Goal: Task Accomplishment & Management: Manage account settings

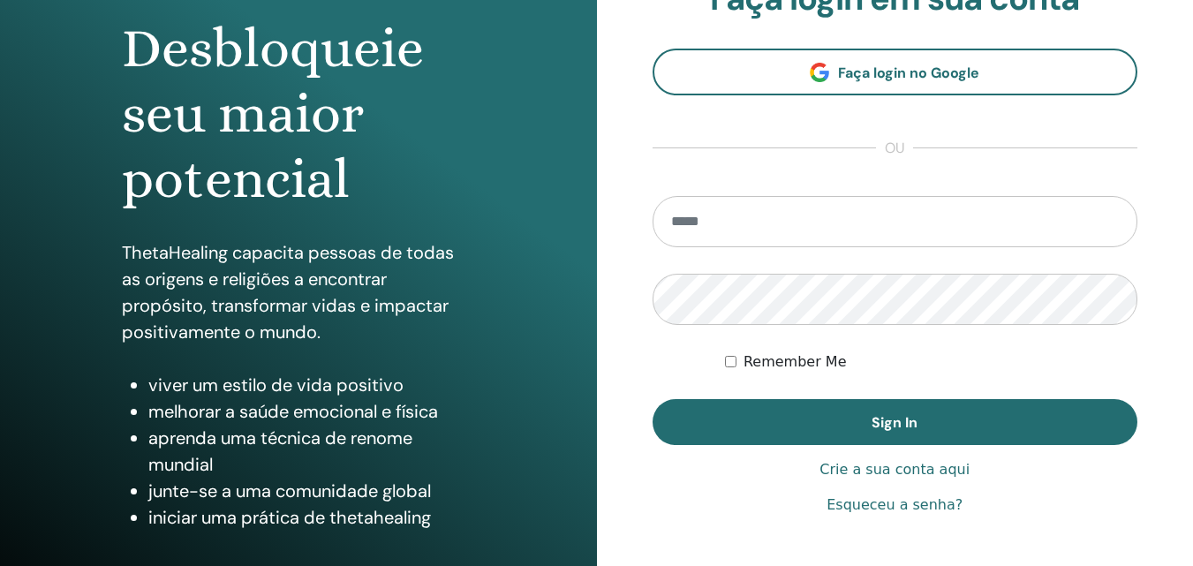
scroll to position [265, 0]
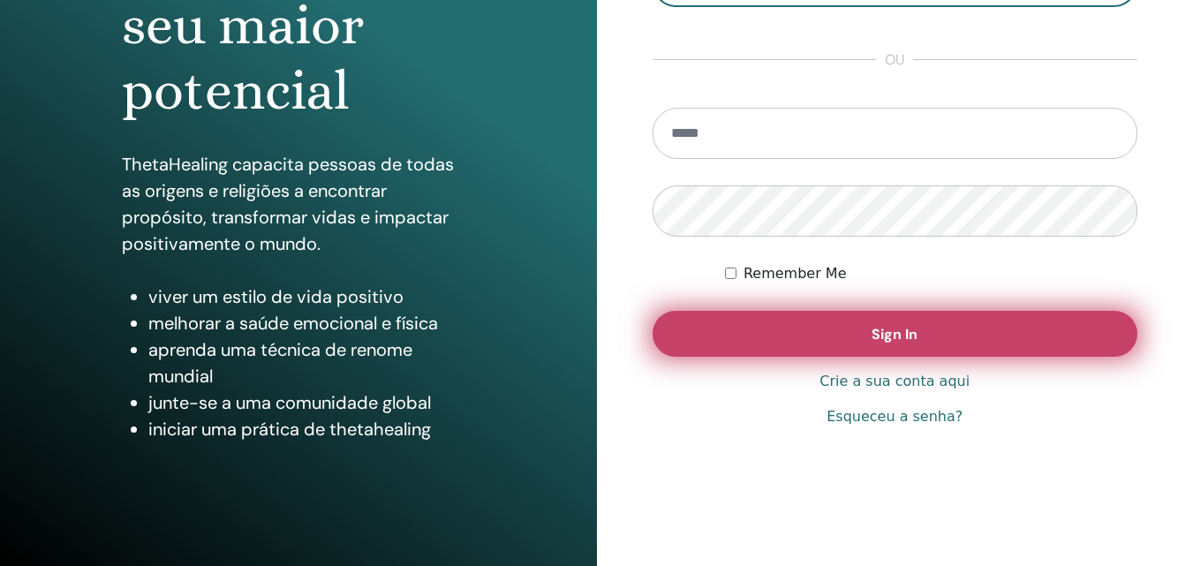
type input "**********"
click at [963, 335] on button "Sign In" at bounding box center [894, 334] width 485 height 46
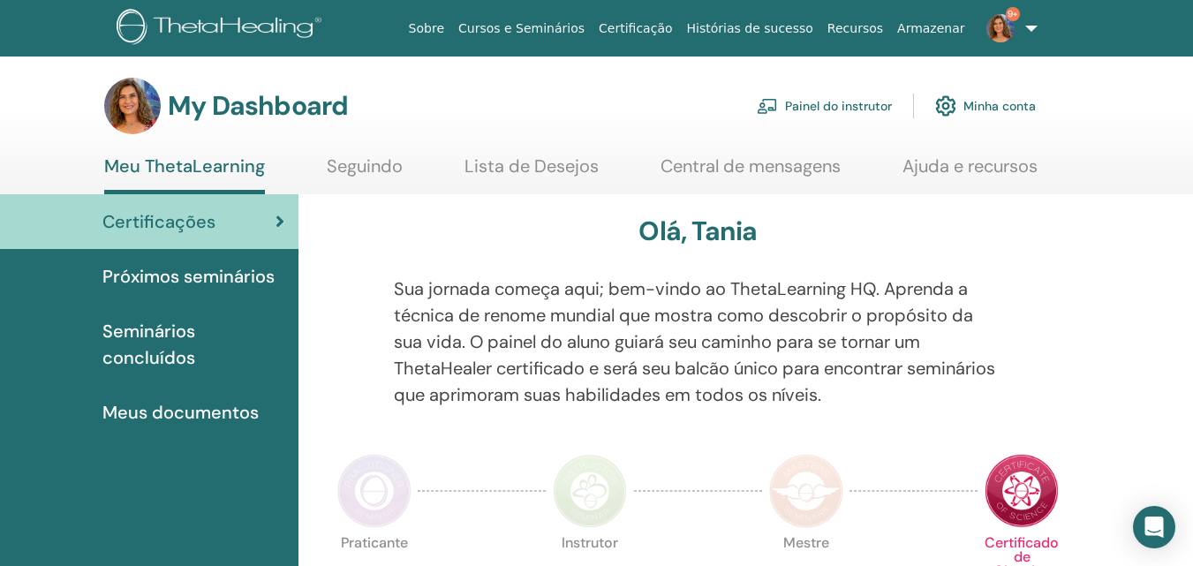
click at [796, 99] on link "Painel do instrutor" at bounding box center [823, 106] width 135 height 39
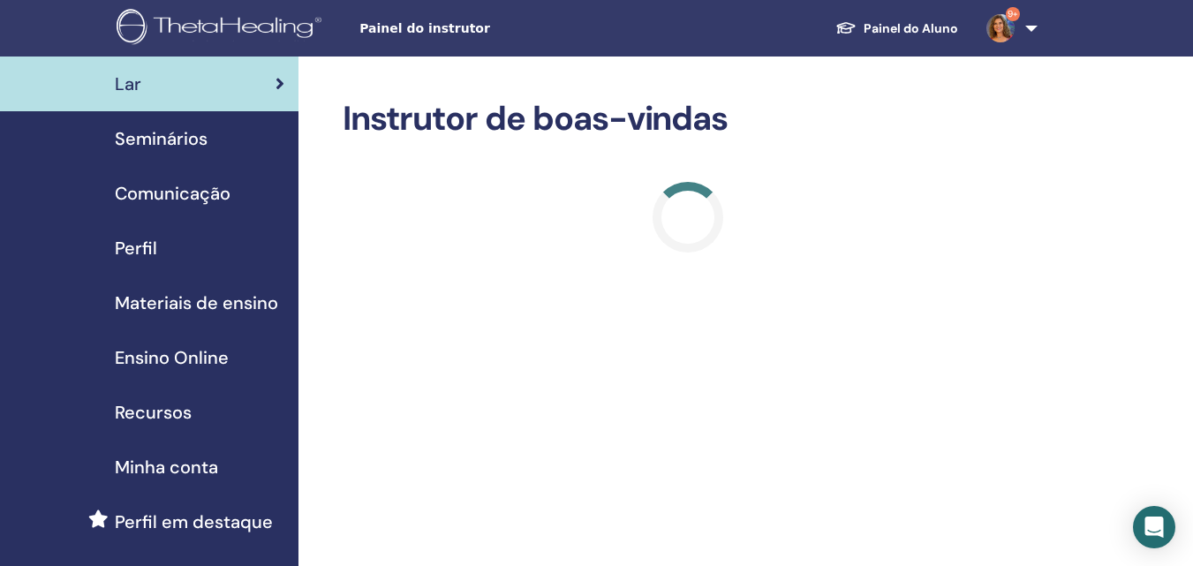
click at [179, 131] on span "Seminários" at bounding box center [161, 138] width 93 height 26
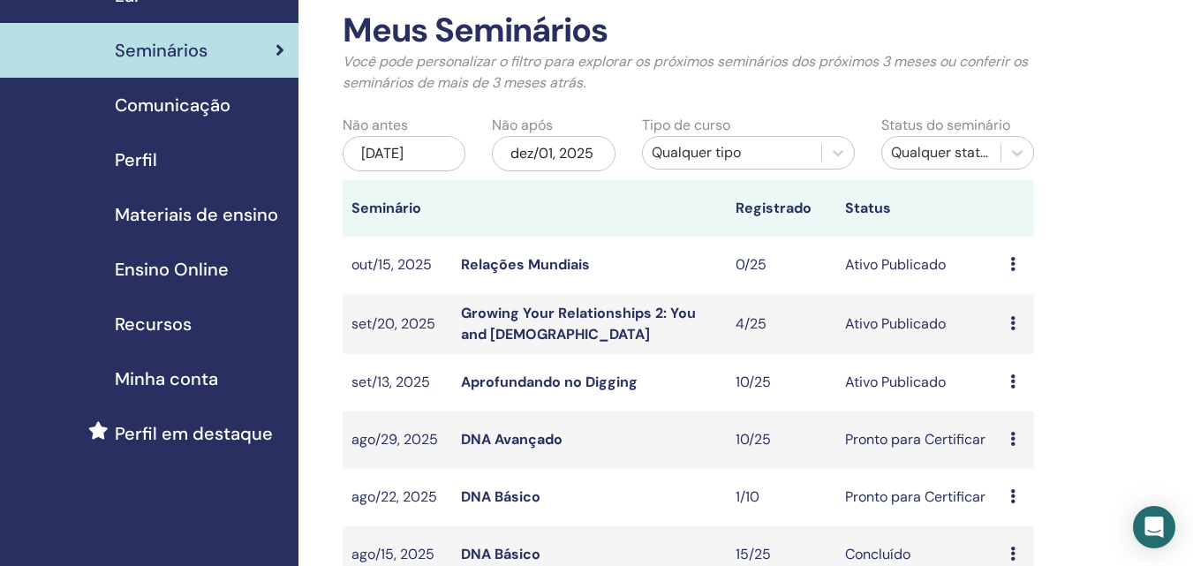
scroll to position [177, 0]
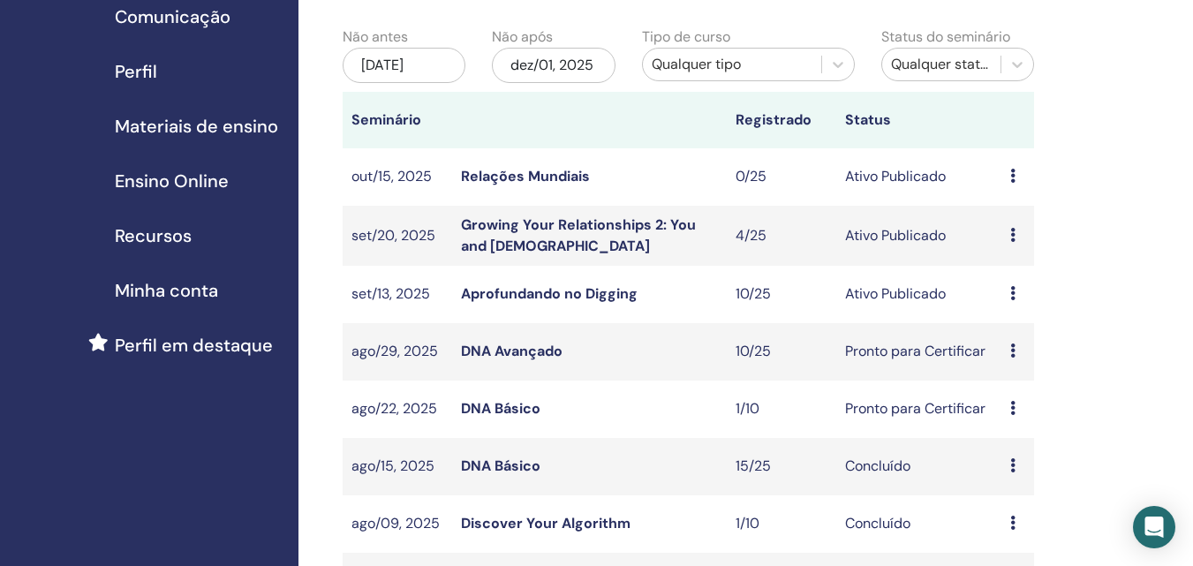
click at [522, 351] on link "DNA Avançado" at bounding box center [512, 351] width 102 height 19
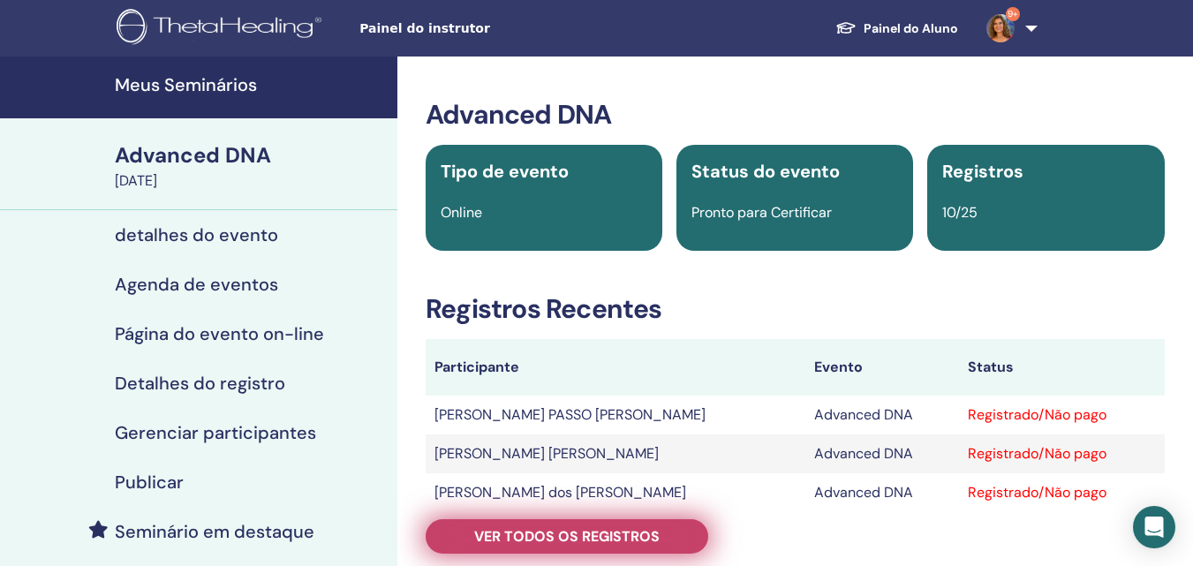
click at [571, 539] on span "Ver todos os registros" at bounding box center [566, 536] width 185 height 19
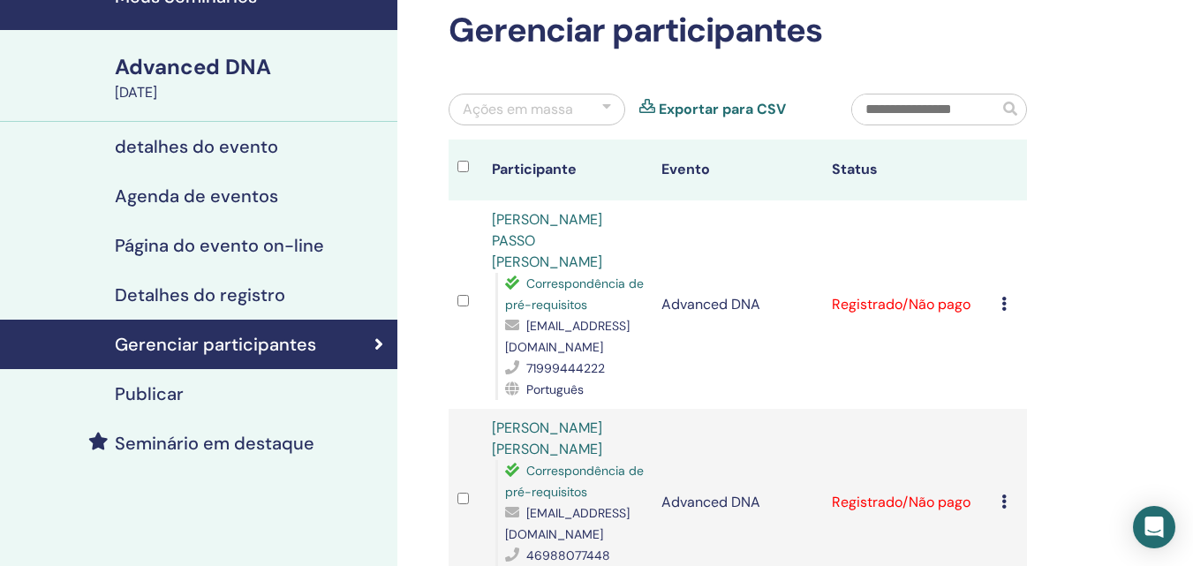
scroll to position [177, 0]
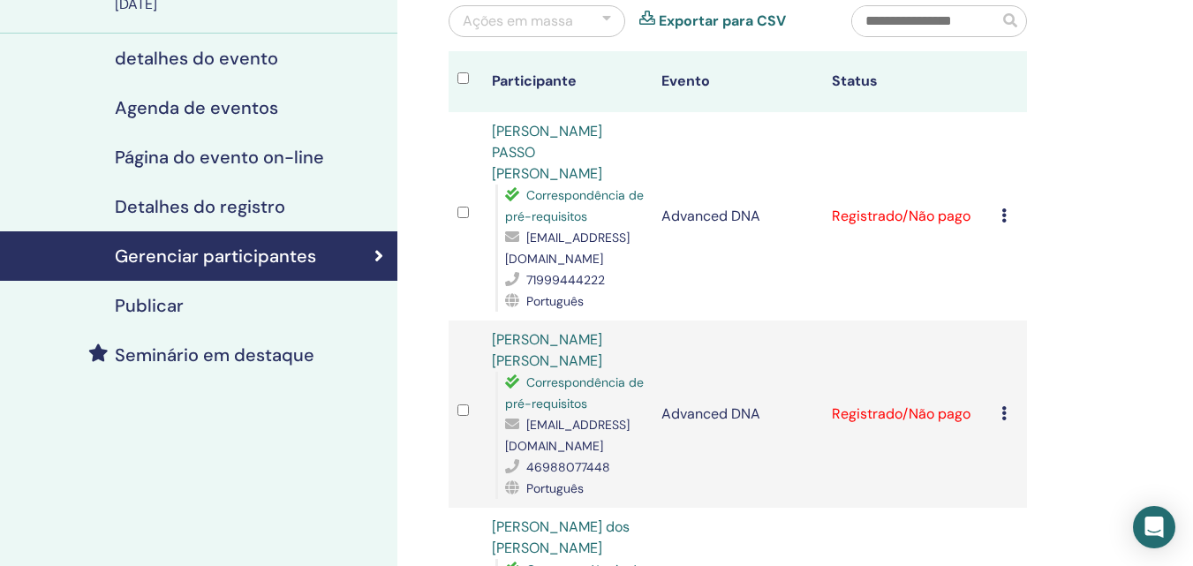
click at [1005, 208] on icon at bounding box center [1003, 215] width 5 height 14
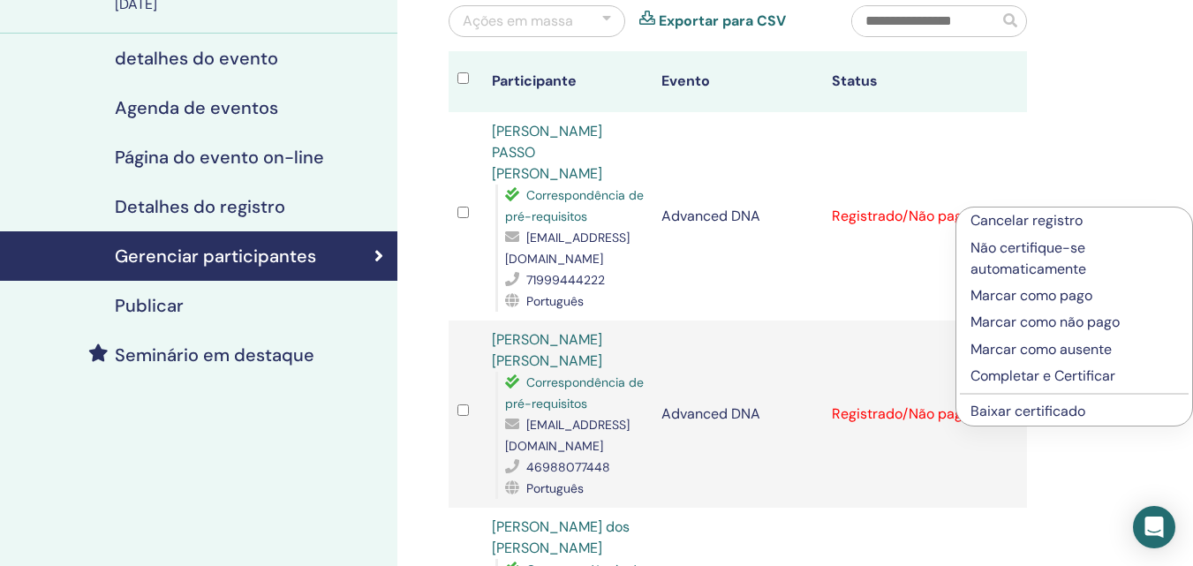
click at [1018, 372] on p "Completar e Certificar" at bounding box center [1073, 375] width 207 height 21
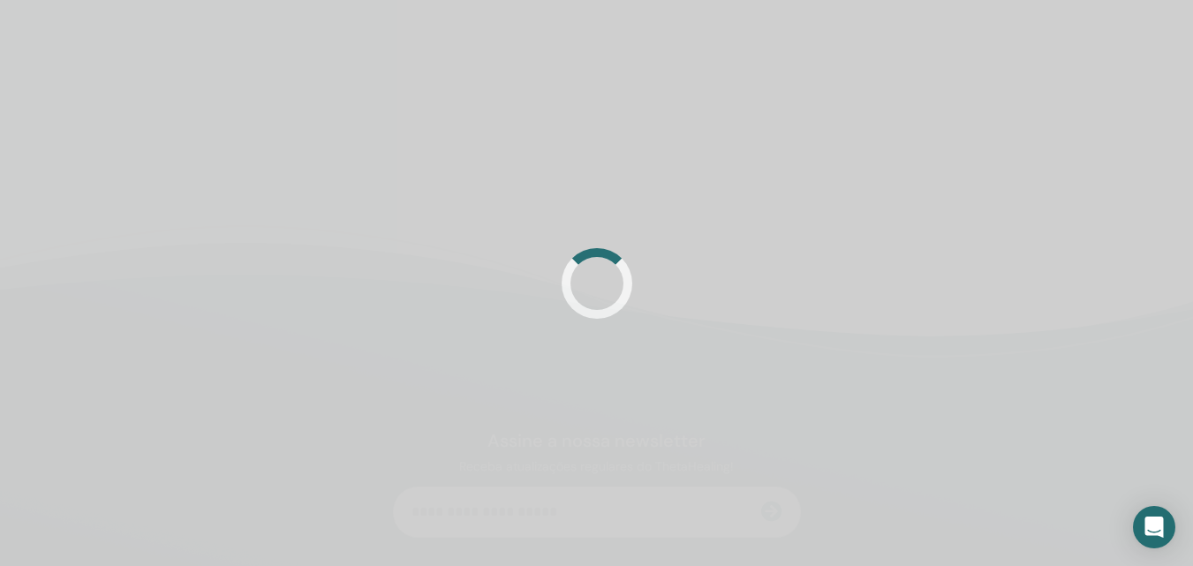
scroll to position [177, 0]
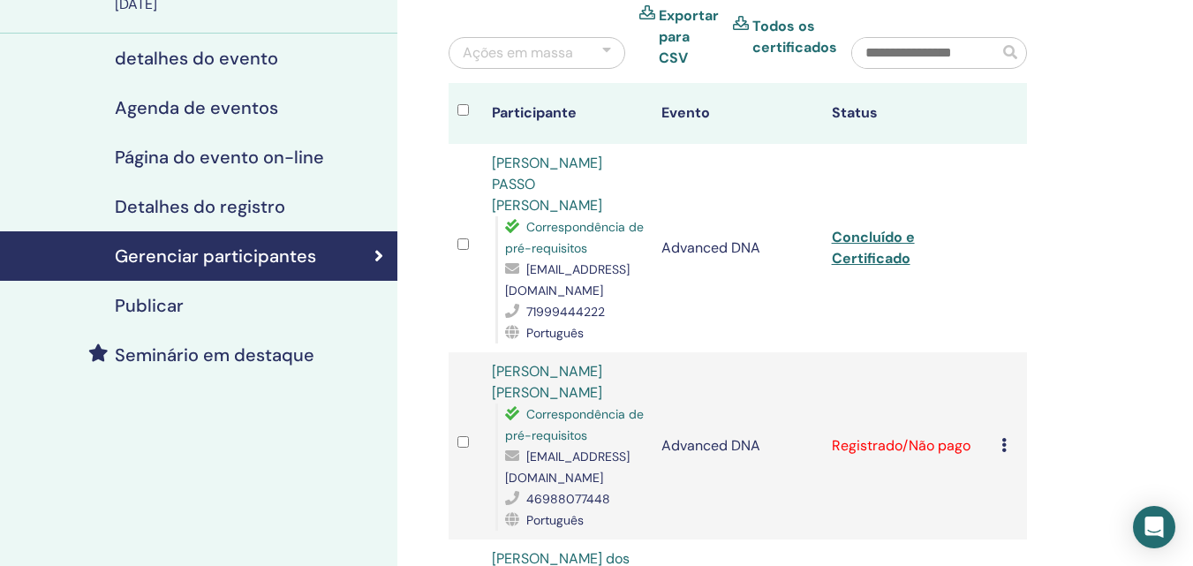
click at [999, 423] on td "Cancelar registro Não certifique-se automaticamente Marcar como pago Marcar com…" at bounding box center [1009, 445] width 34 height 187
click at [1005, 438] on icon at bounding box center [1003, 445] width 5 height 14
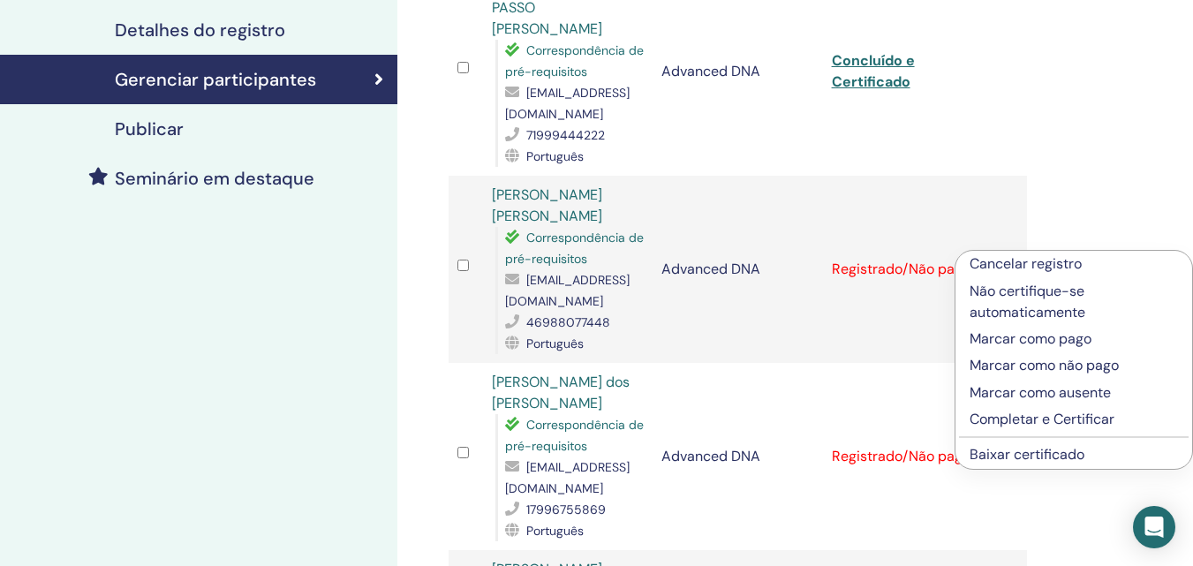
scroll to position [441, 0]
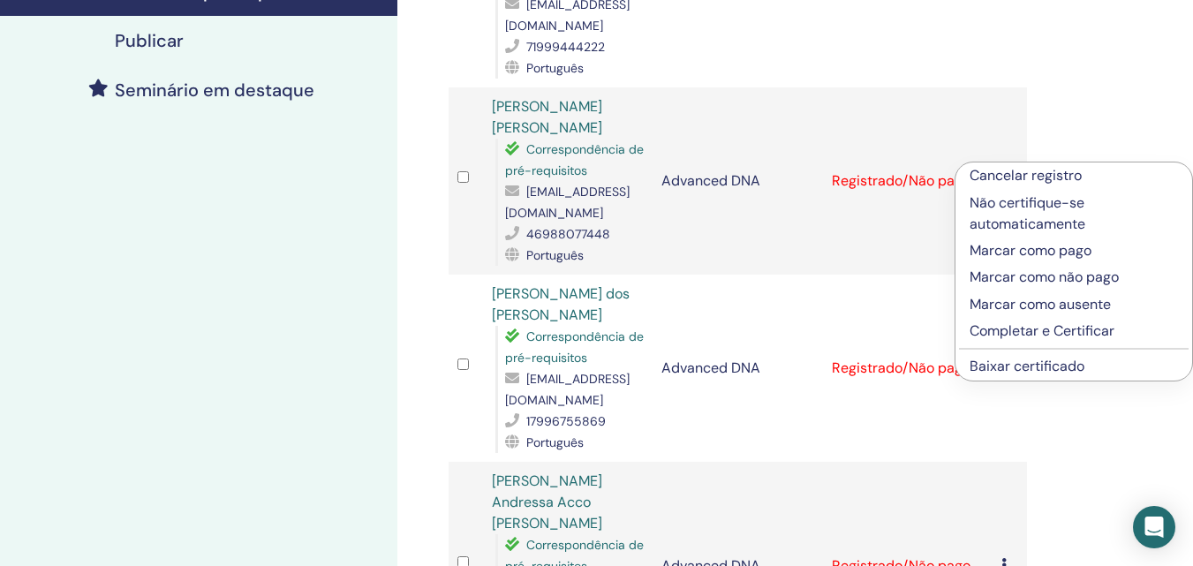
click at [1037, 323] on p "Completar e Certificar" at bounding box center [1073, 330] width 208 height 21
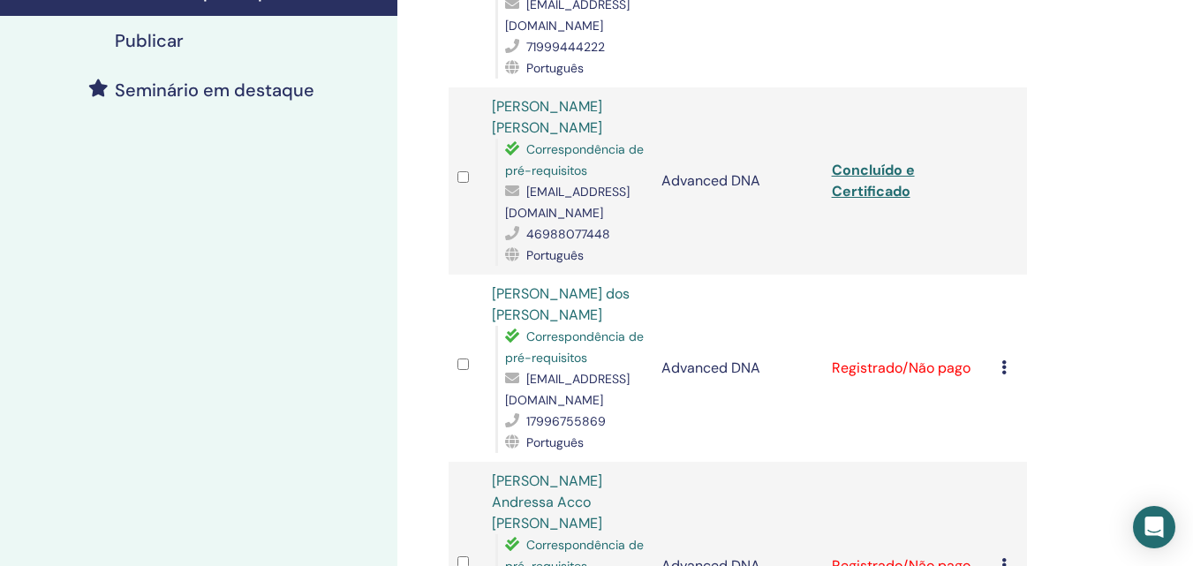
scroll to position [706, 0]
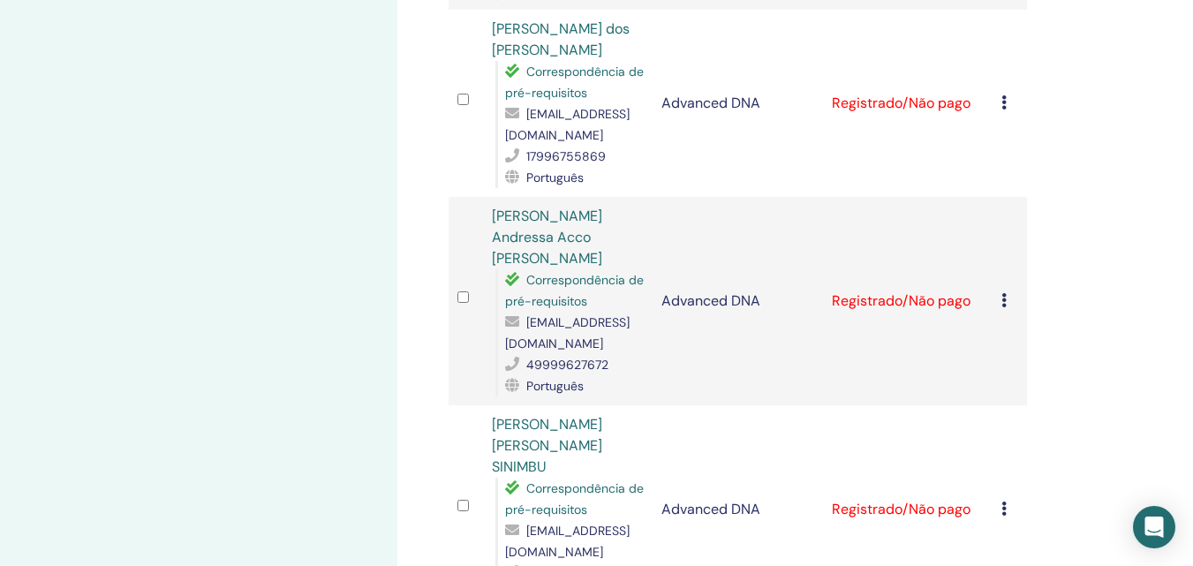
click at [1004, 95] on icon at bounding box center [1003, 102] width 5 height 14
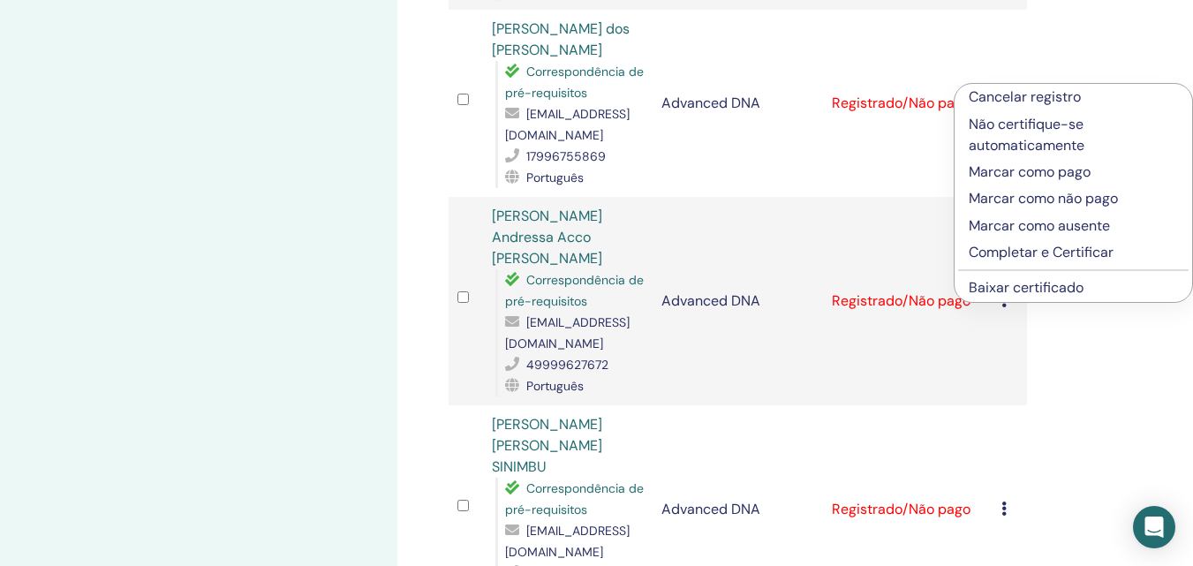
click at [989, 258] on p "Completar e Certificar" at bounding box center [1072, 252] width 209 height 21
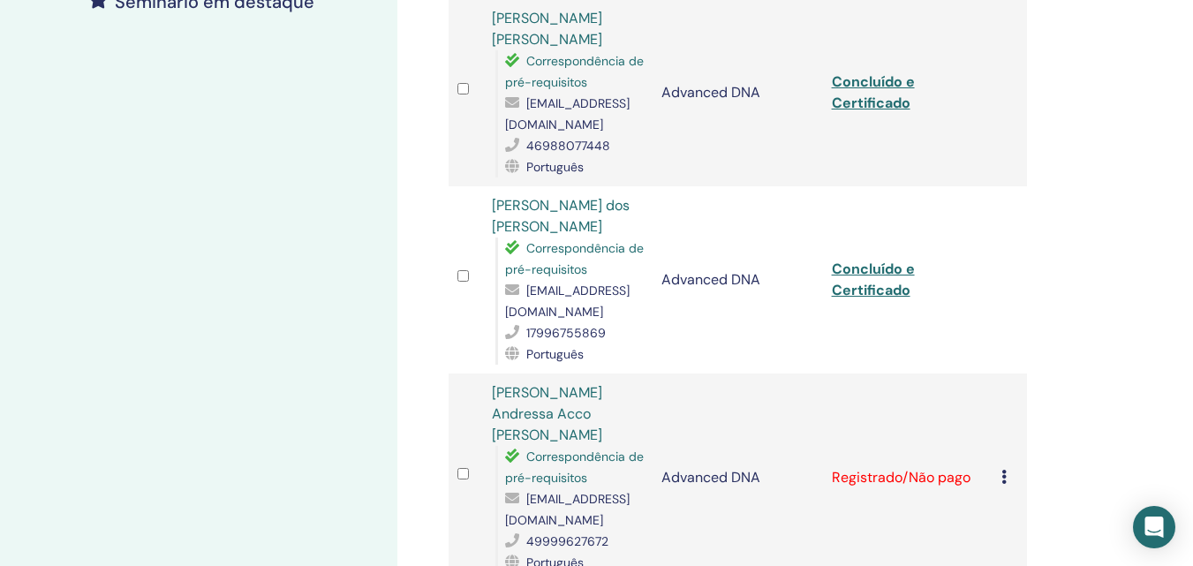
scroll to position [706, 0]
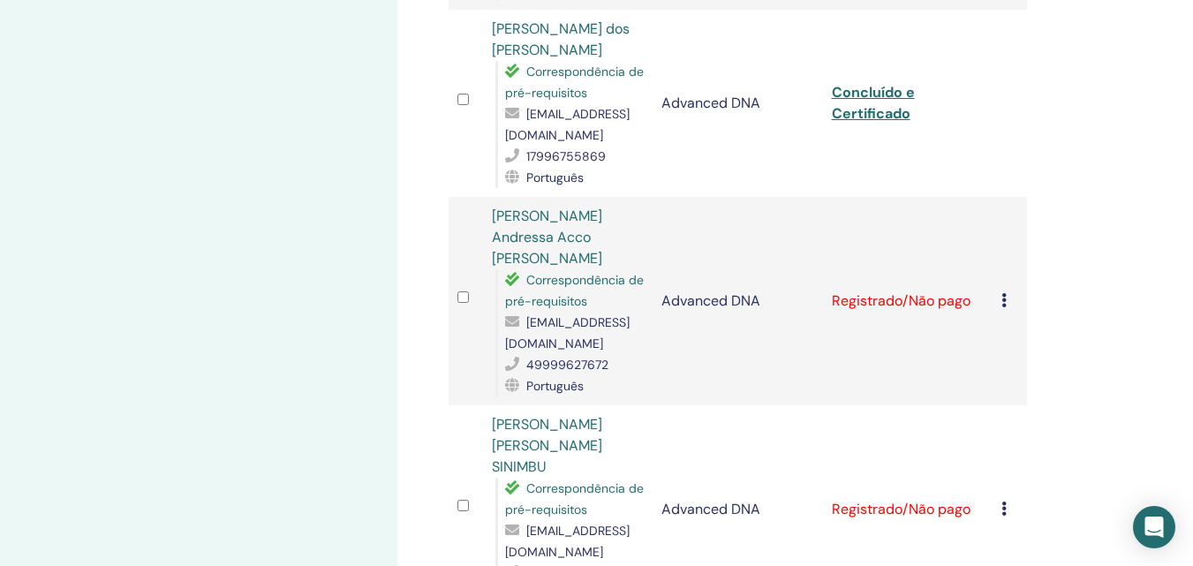
click at [1003, 293] on icon at bounding box center [1003, 300] width 5 height 14
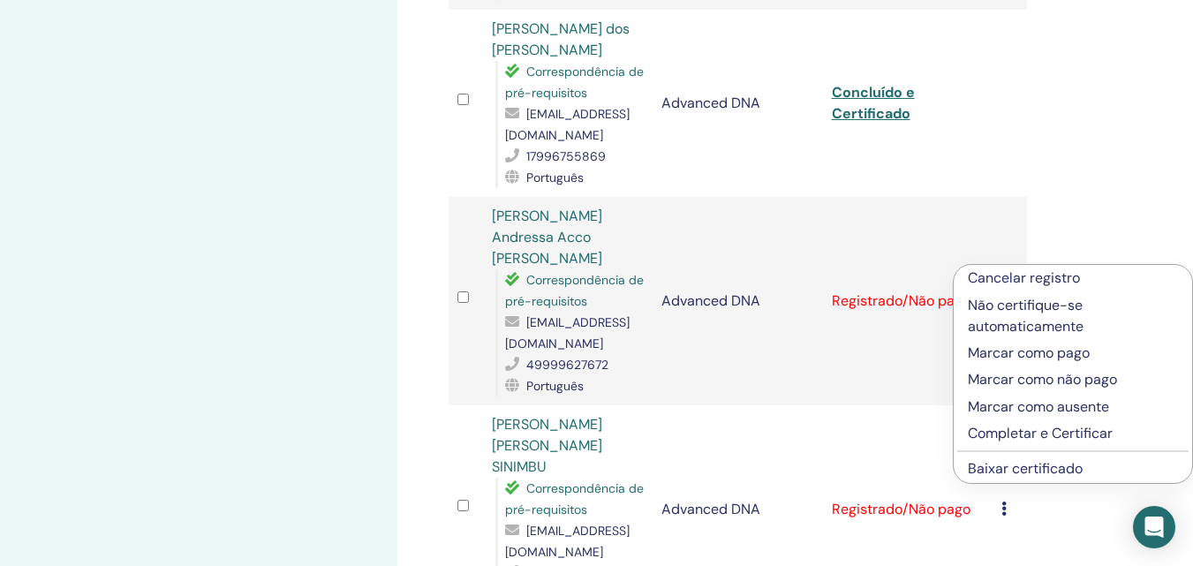
click at [1006, 437] on p "Completar e Certificar" at bounding box center [1072, 433] width 210 height 21
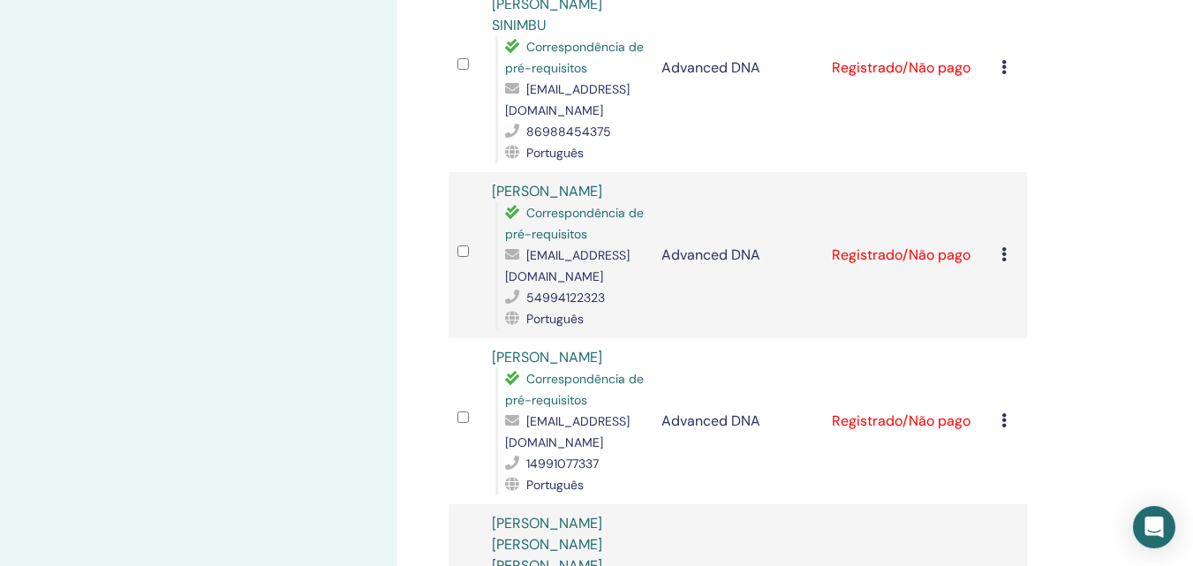
scroll to position [1324, 0]
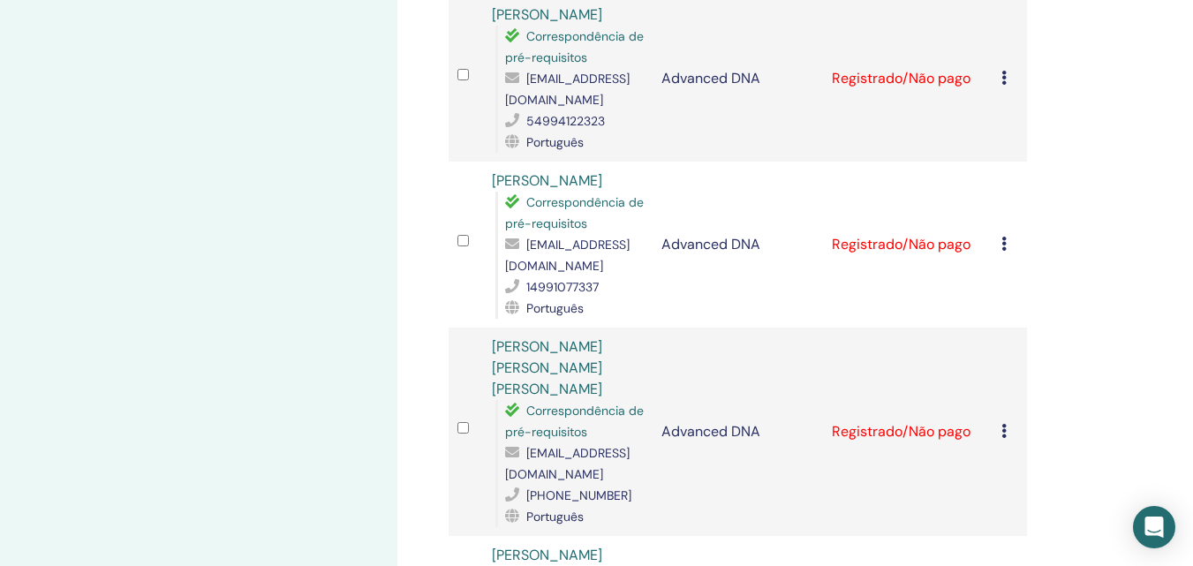
click at [1000, 204] on td "Cancelar registro Não certifique-se automaticamente Marcar como pago Marcar com…" at bounding box center [1009, 245] width 34 height 166
click at [1007, 234] on div "Cancelar registro Não certifique-se automaticamente Marcar como pago Marcar com…" at bounding box center [1009, 244] width 17 height 21
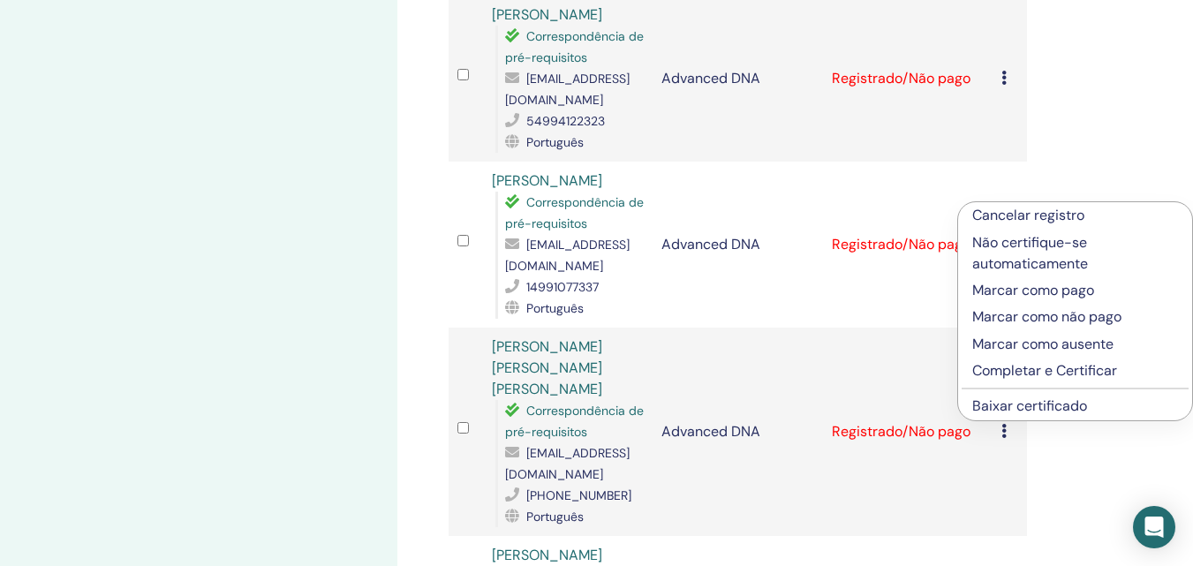
click at [998, 370] on p "Completar e Certificar" at bounding box center [1075, 370] width 206 height 21
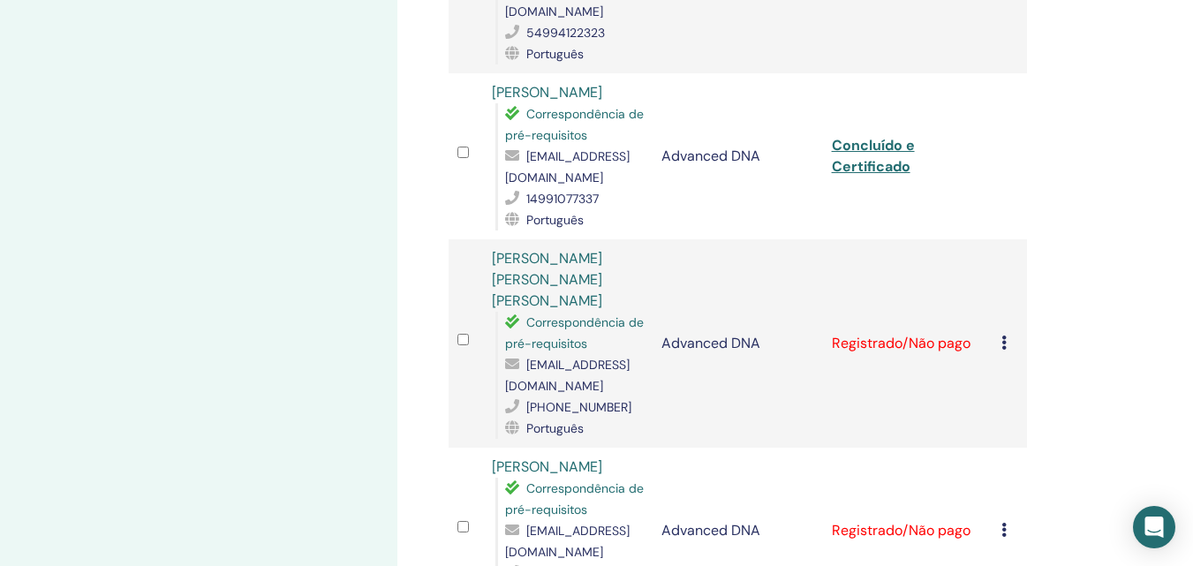
scroll to position [1589, 0]
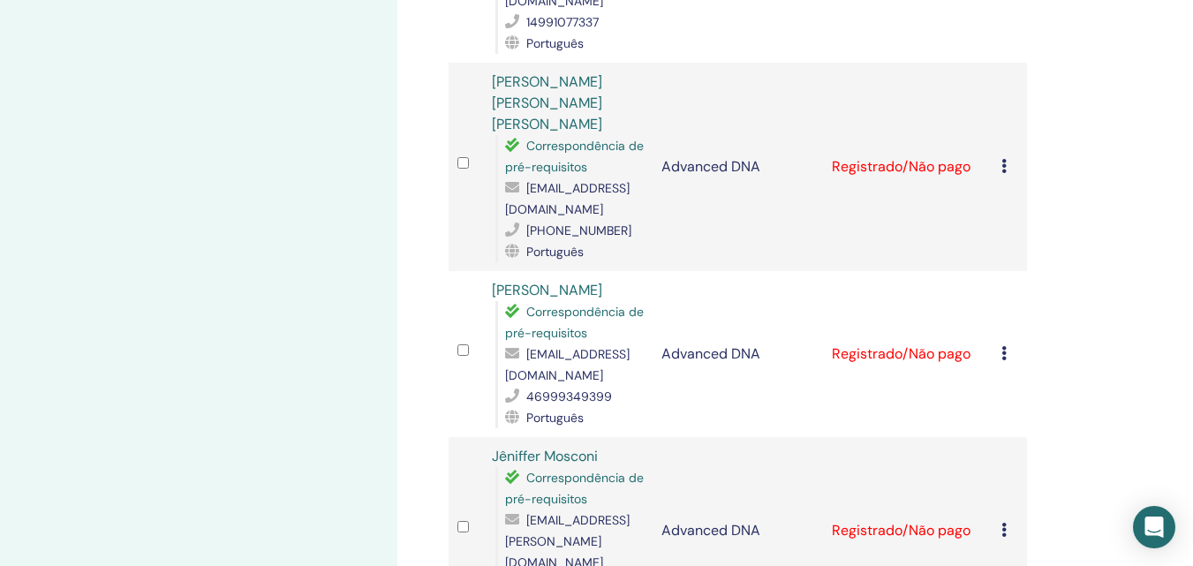
click at [1003, 159] on icon at bounding box center [1003, 166] width 5 height 14
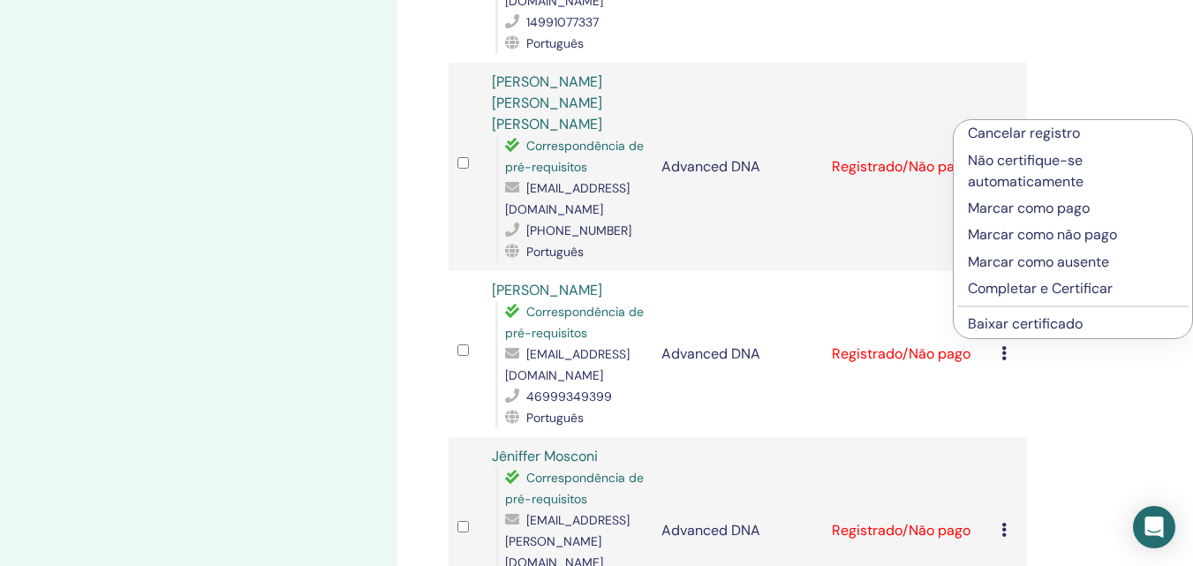
click at [1003, 290] on p "Completar e Certificar" at bounding box center [1072, 288] width 210 height 21
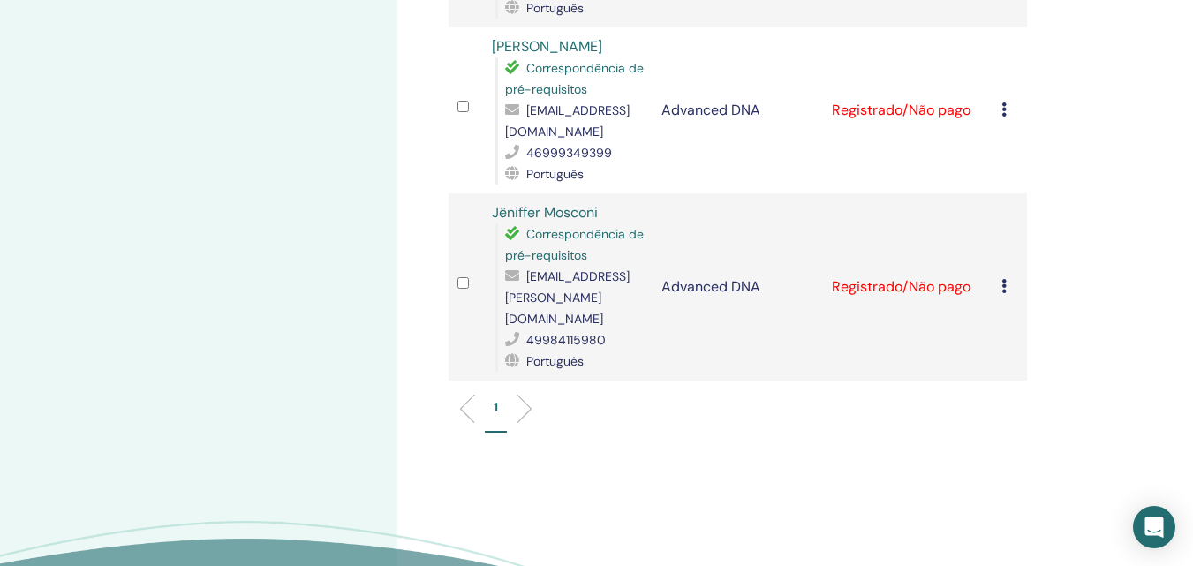
scroll to position [1744, 0]
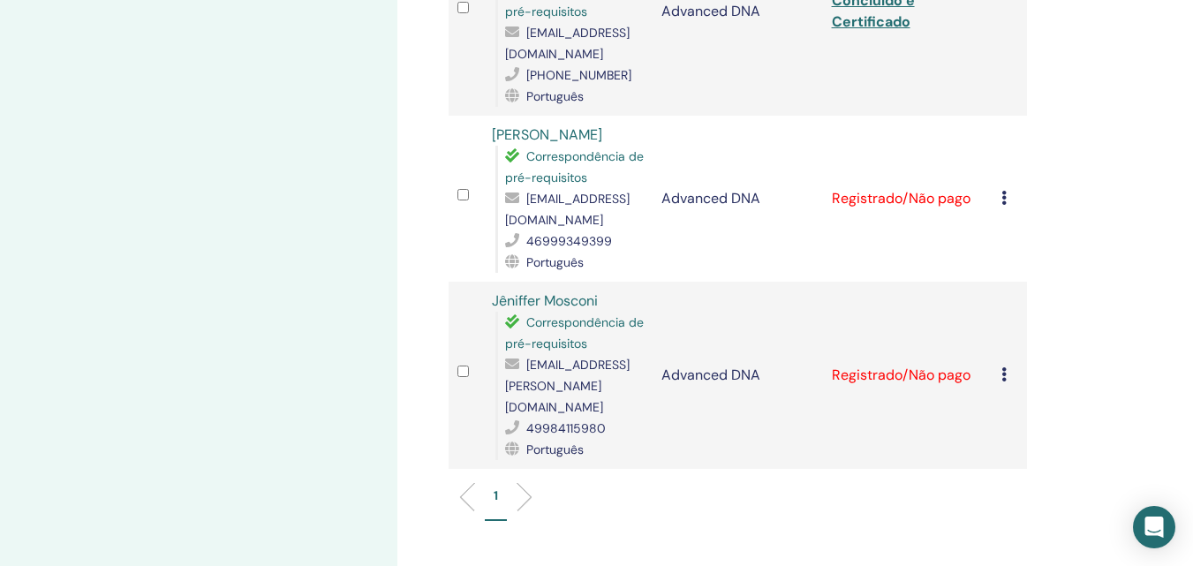
click at [1005, 191] on icon at bounding box center [1003, 198] width 5 height 14
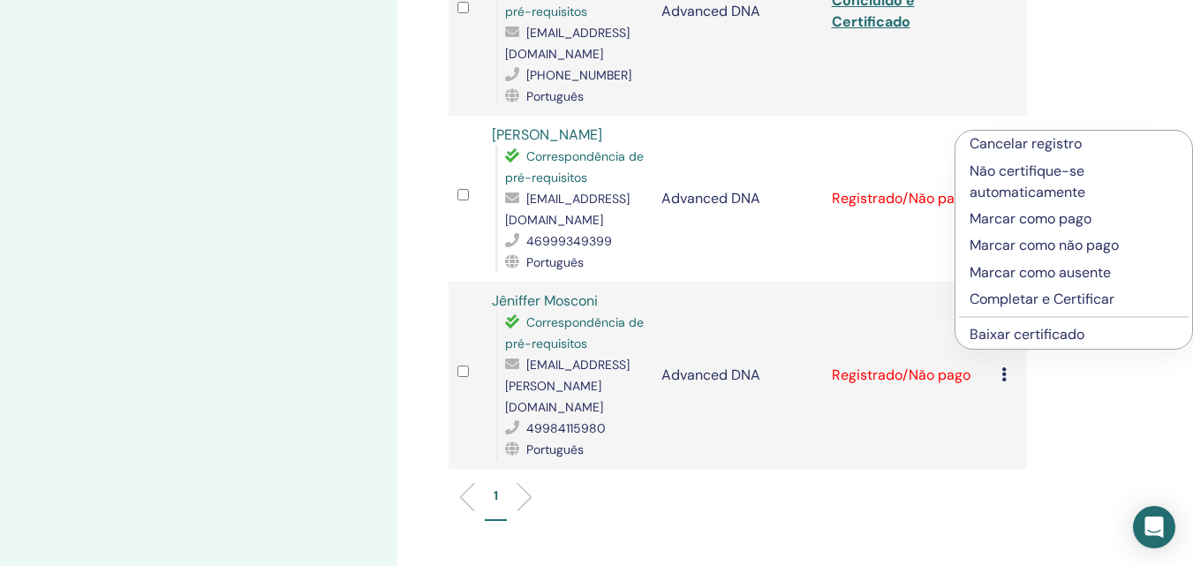
click at [1005, 298] on p "Completar e Certificar" at bounding box center [1073, 299] width 208 height 21
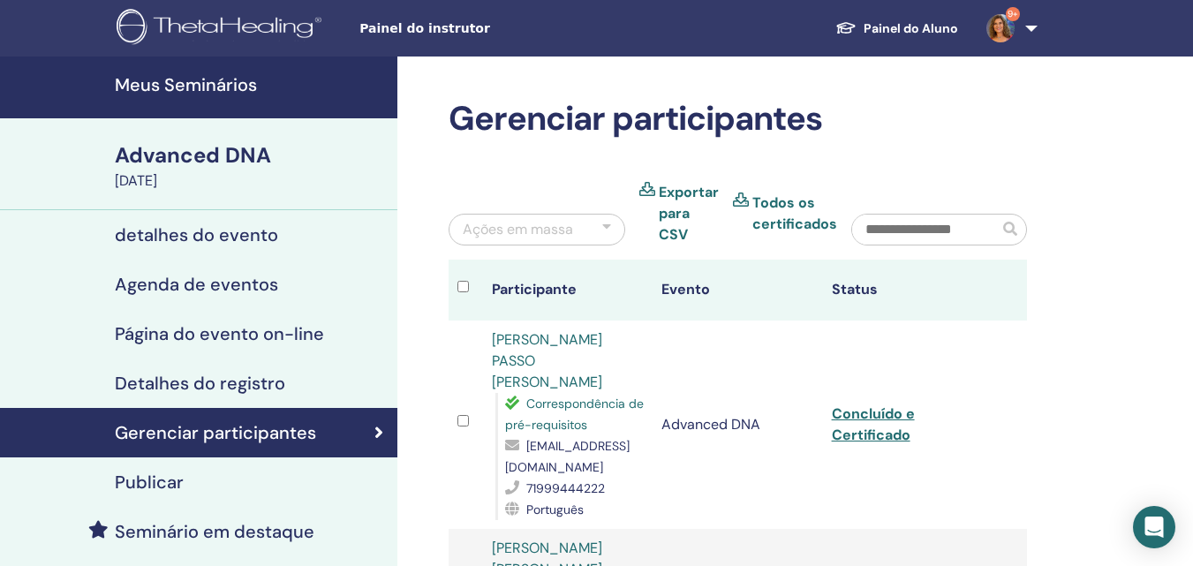
click at [228, 88] on h4 "Meus Seminários" at bounding box center [251, 84] width 272 height 21
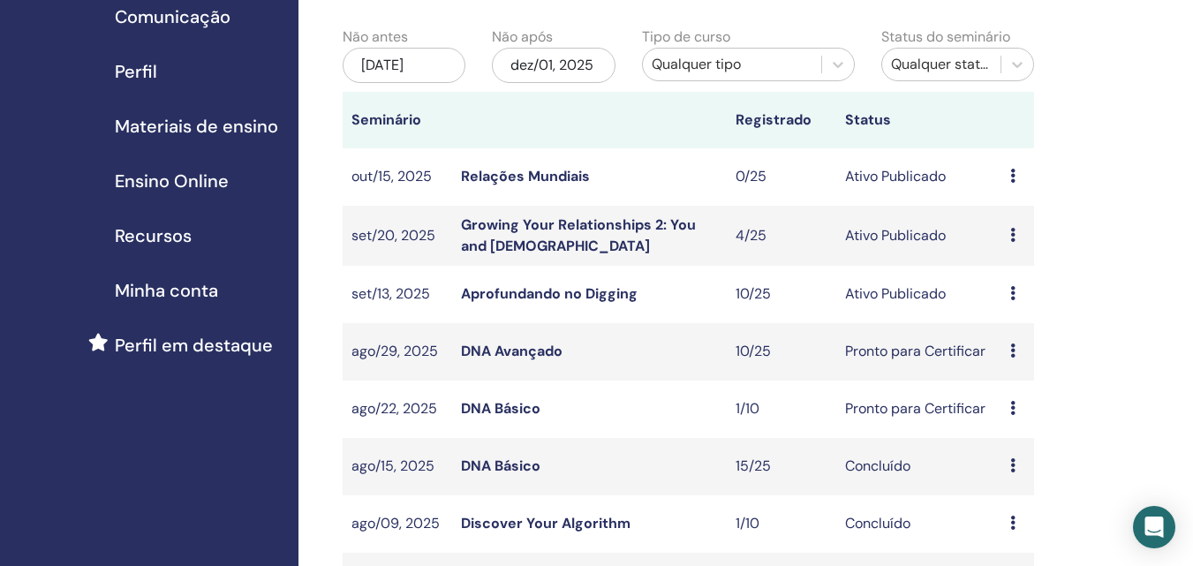
scroll to position [353, 0]
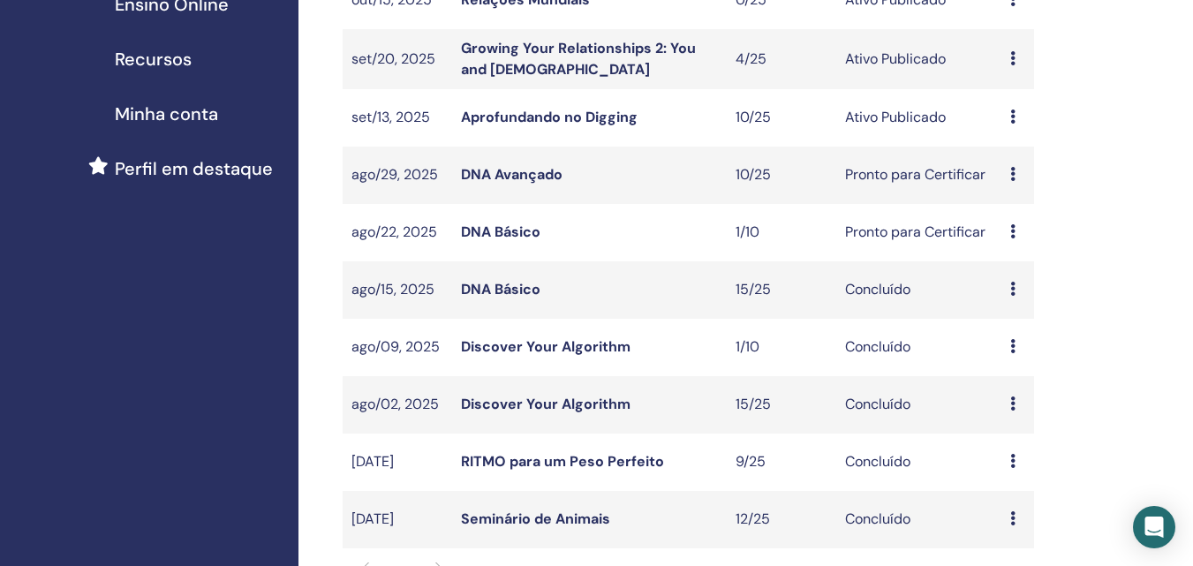
click at [522, 289] on link "DNA Básico" at bounding box center [500, 289] width 79 height 19
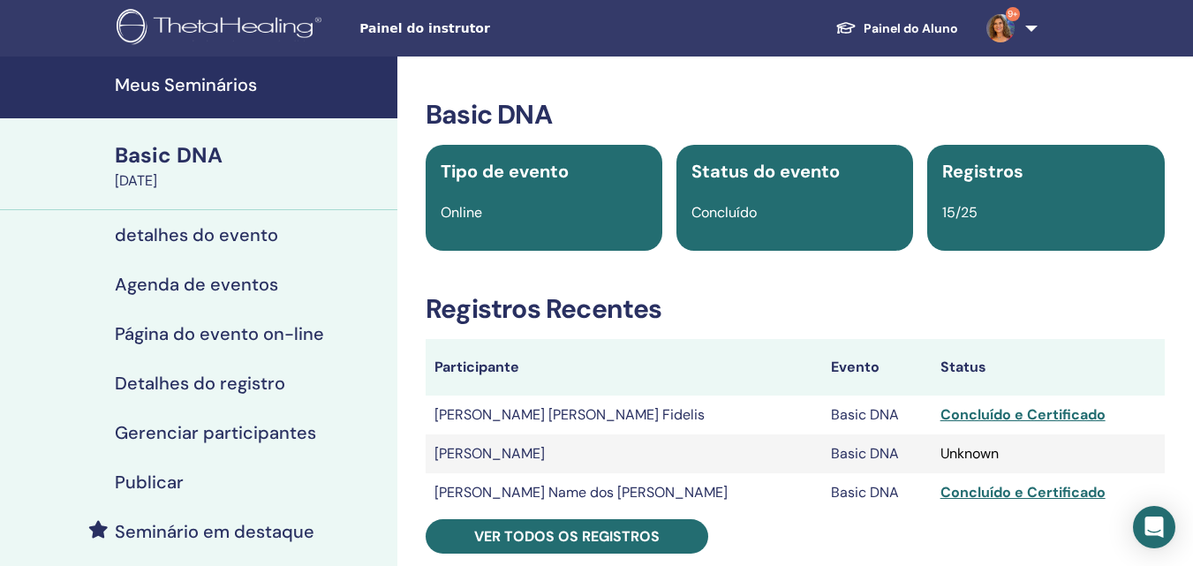
scroll to position [88, 0]
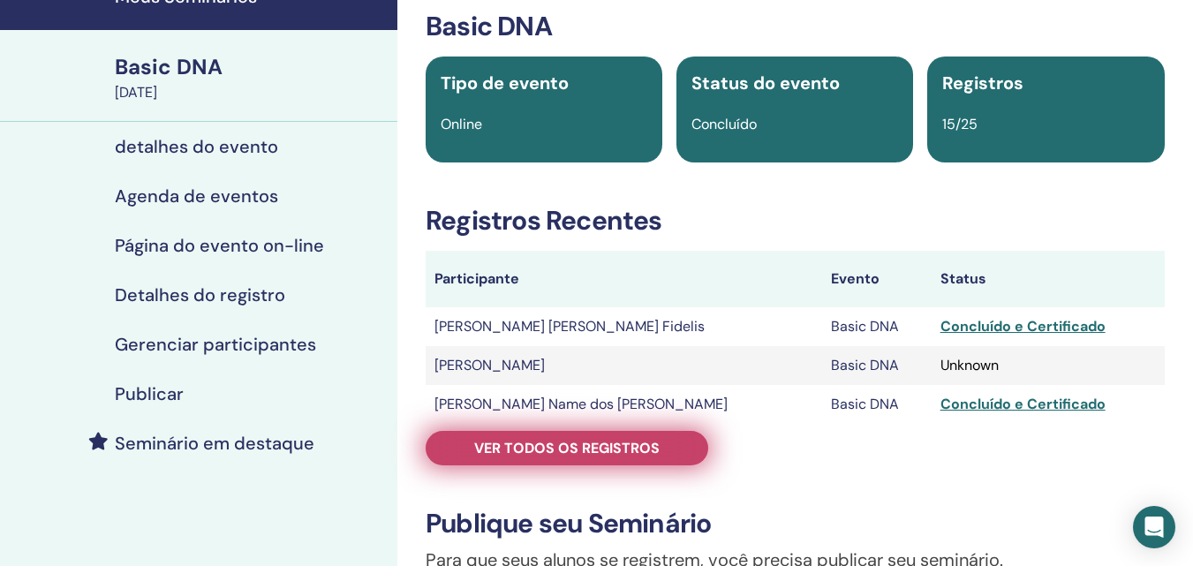
click at [506, 451] on span "Ver todos os registros" at bounding box center [566, 448] width 185 height 19
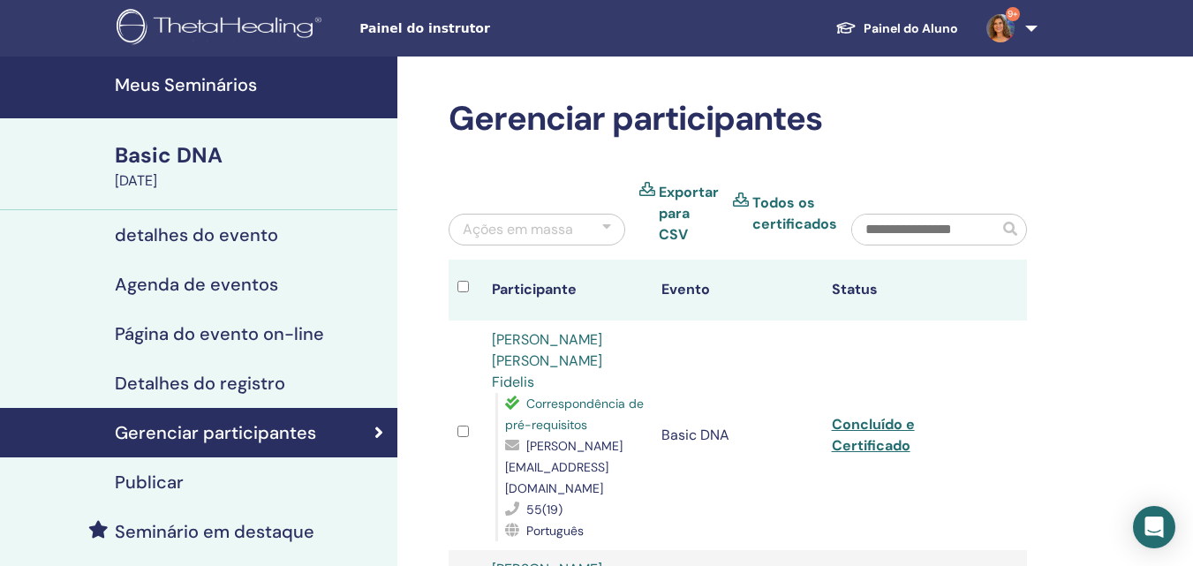
click at [217, 84] on h4 "Meus Seminários" at bounding box center [251, 84] width 272 height 21
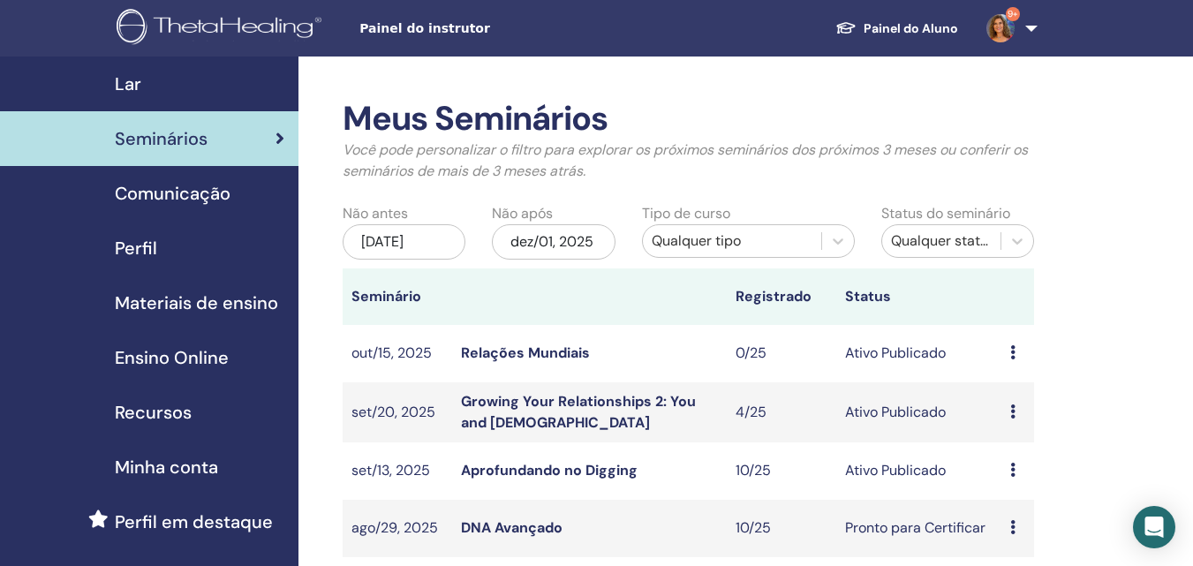
click at [500, 529] on link "DNA Avançado" at bounding box center [512, 527] width 102 height 19
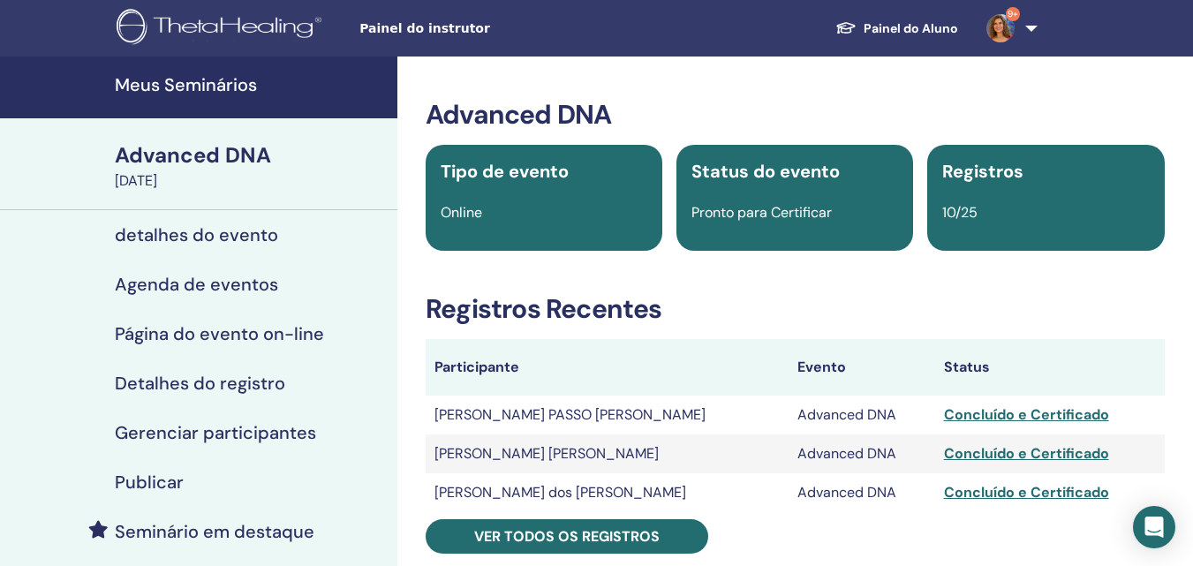
scroll to position [177, 0]
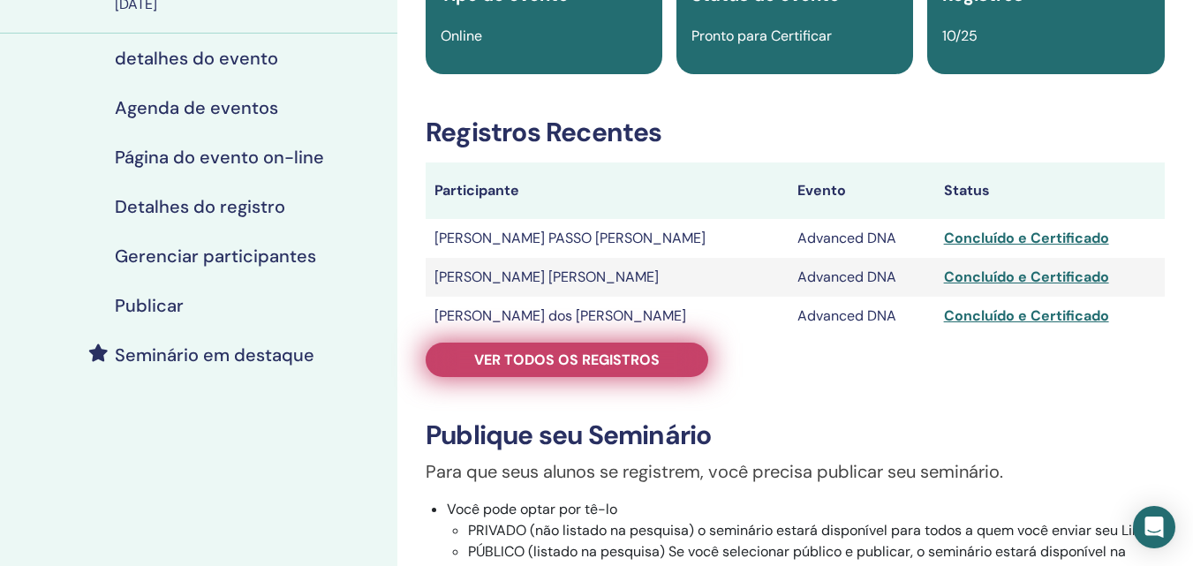
click at [591, 354] on span "Ver todos os registros" at bounding box center [566, 359] width 185 height 19
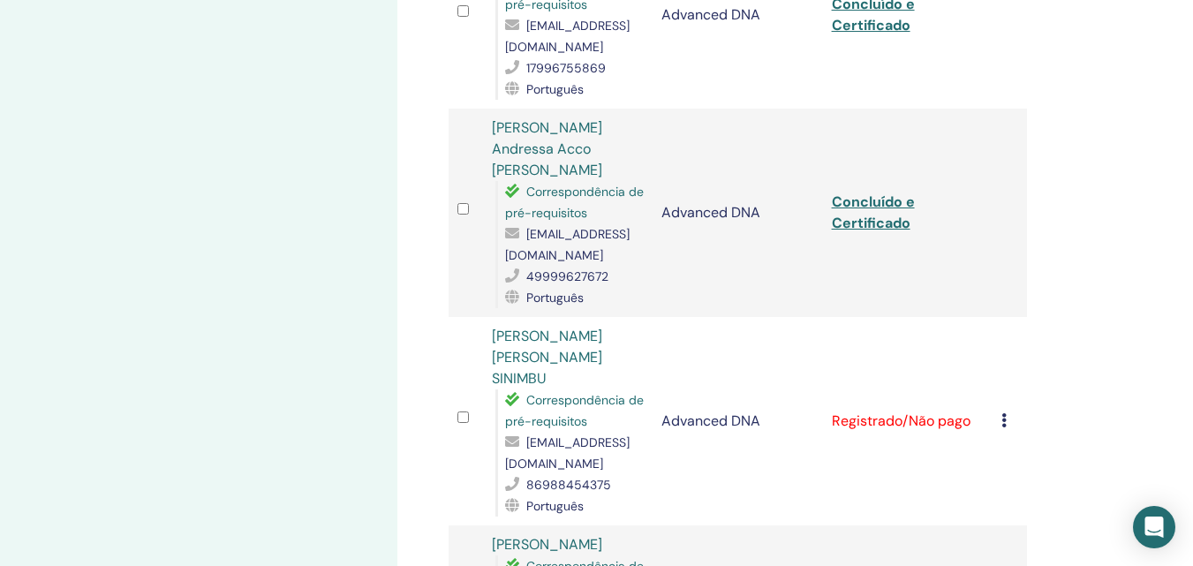
scroll to position [883, 0]
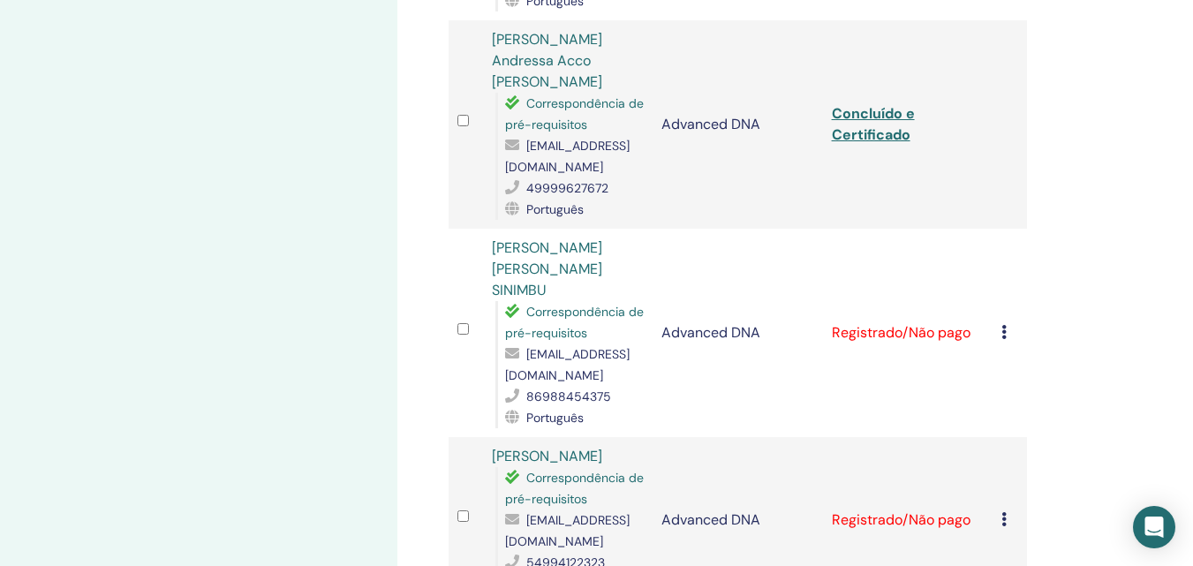
click at [1006, 325] on icon at bounding box center [1003, 332] width 5 height 14
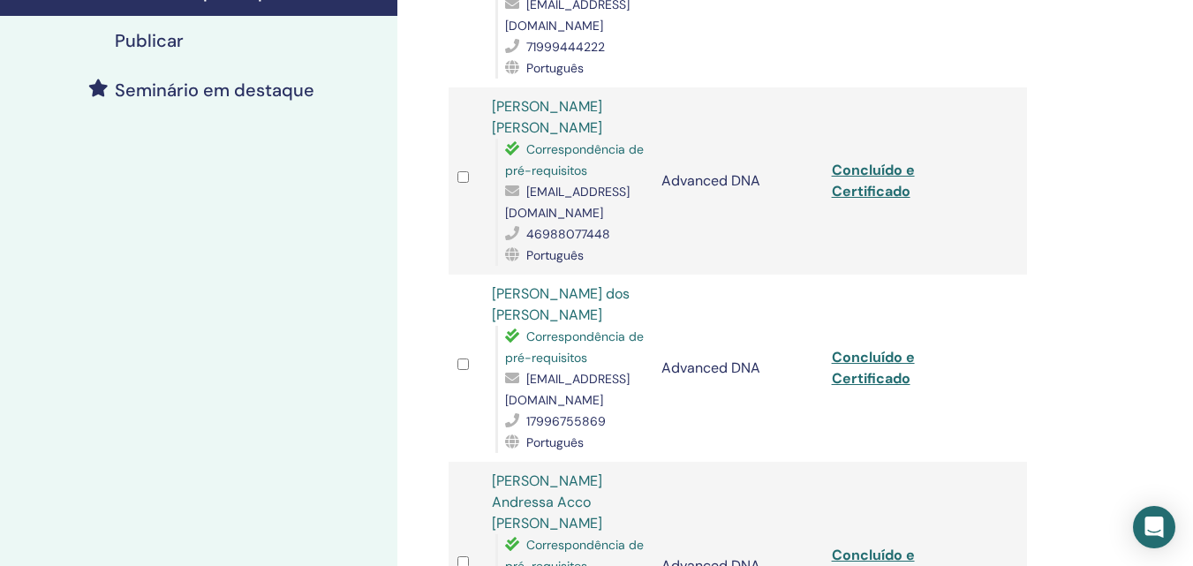
scroll to position [530, 0]
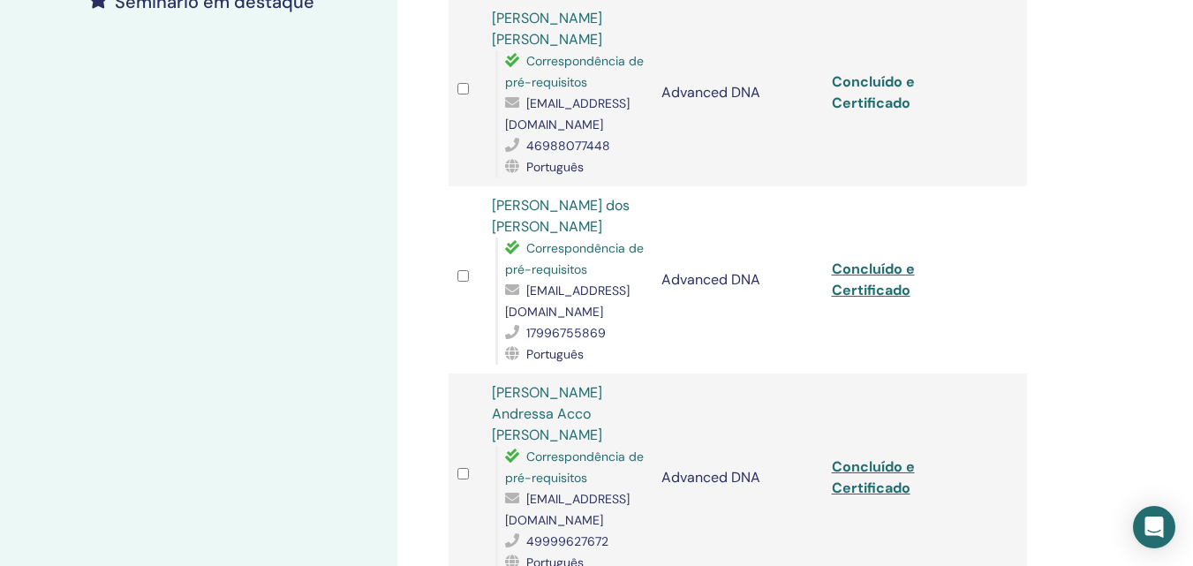
click at [862, 76] on link "Concluído e Certificado" at bounding box center [872, 92] width 83 height 40
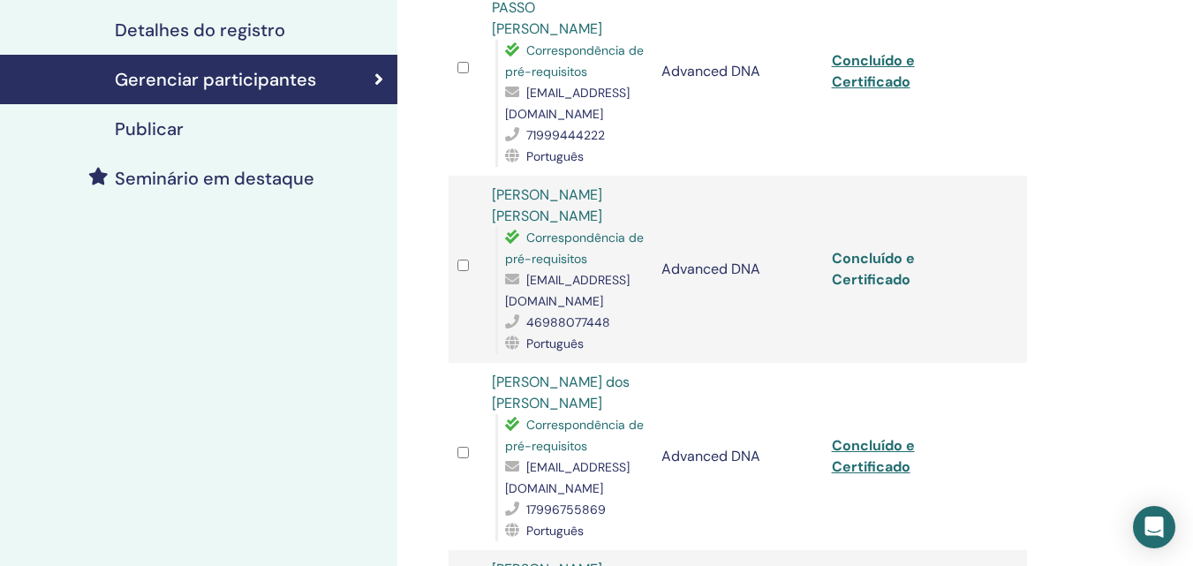
scroll to position [441, 0]
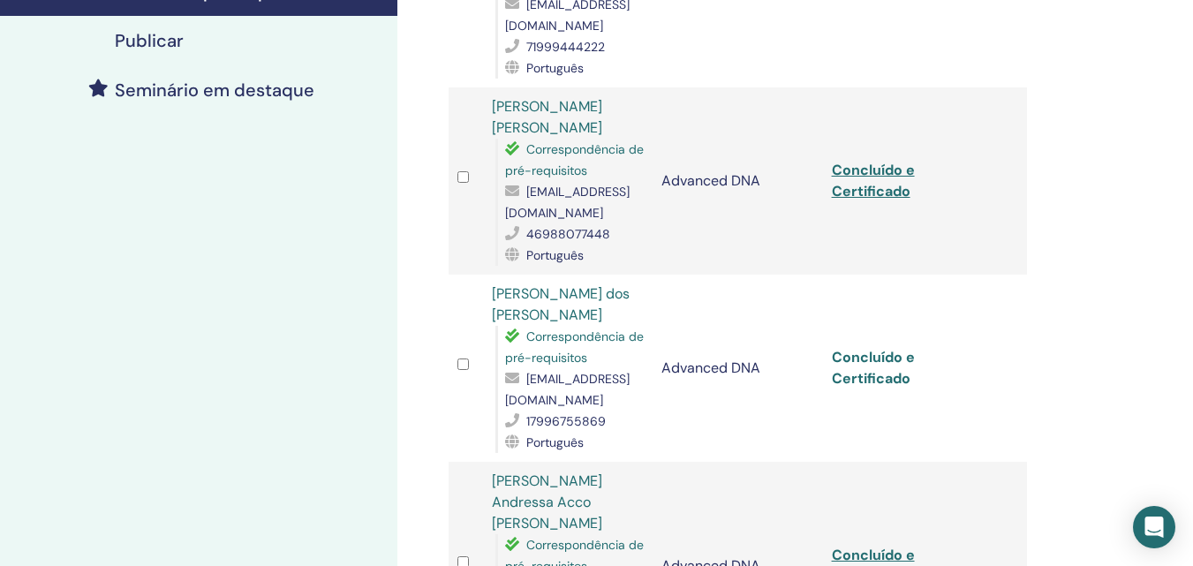
click at [877, 350] on link "Concluído e Certificado" at bounding box center [872, 368] width 83 height 40
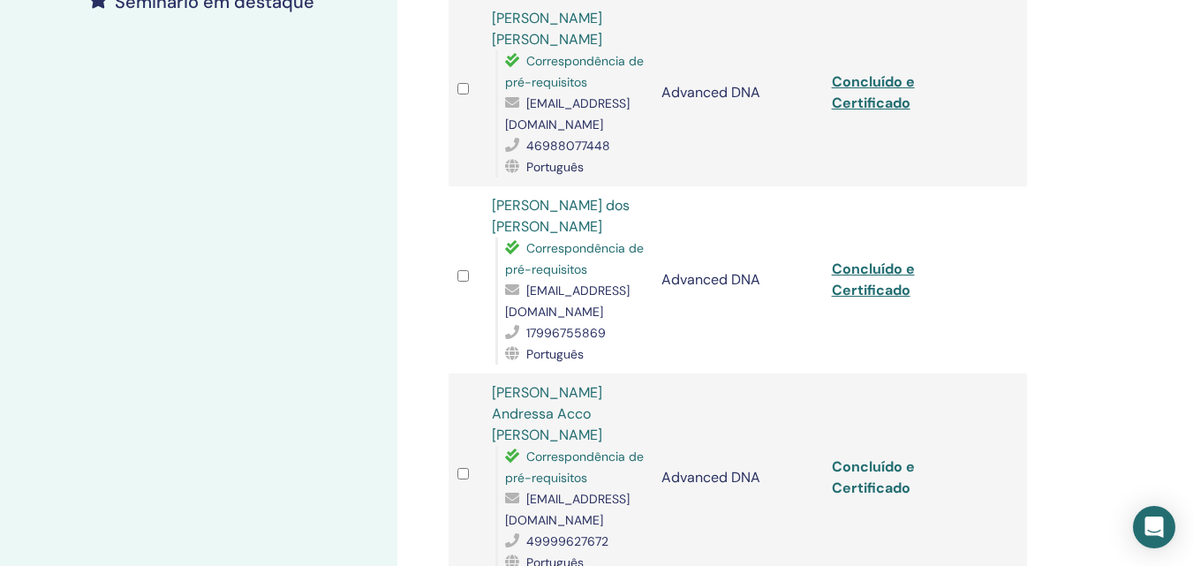
click at [904, 457] on link "Concluído e Certificado" at bounding box center [872, 477] width 83 height 40
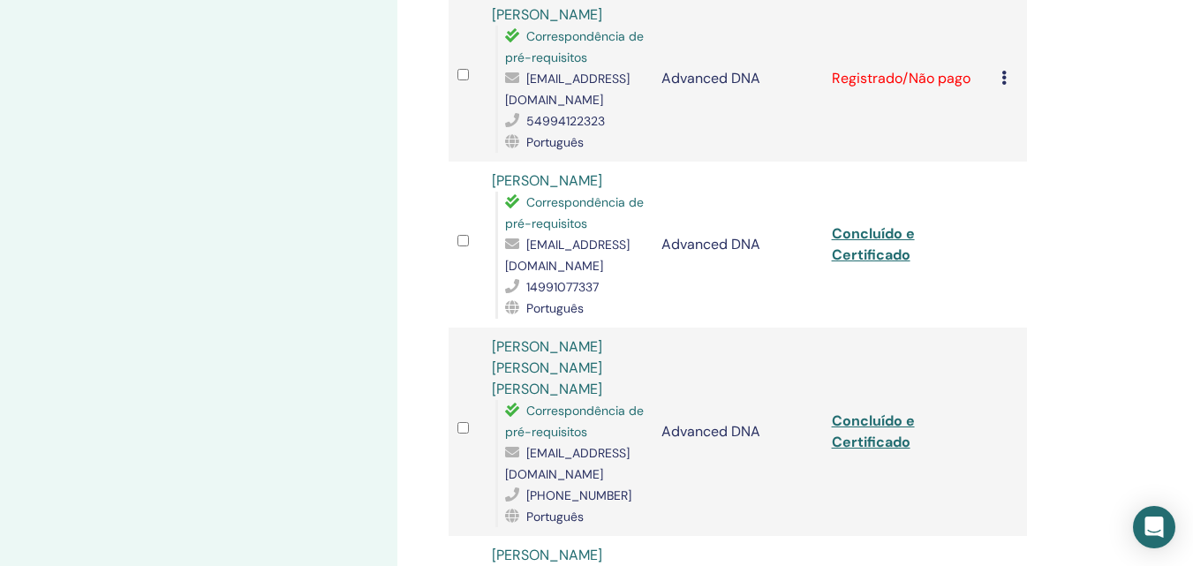
scroll to position [1412, 0]
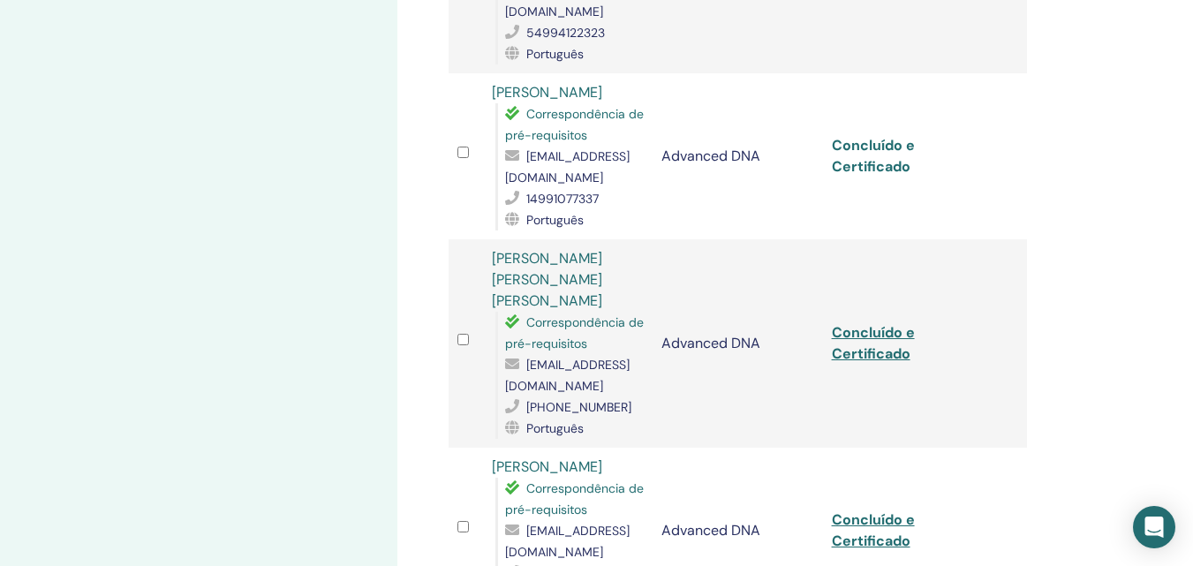
click at [874, 136] on link "Concluído e Certificado" at bounding box center [872, 156] width 83 height 40
click at [834, 323] on link "Concluído e Certificado" at bounding box center [872, 343] width 83 height 40
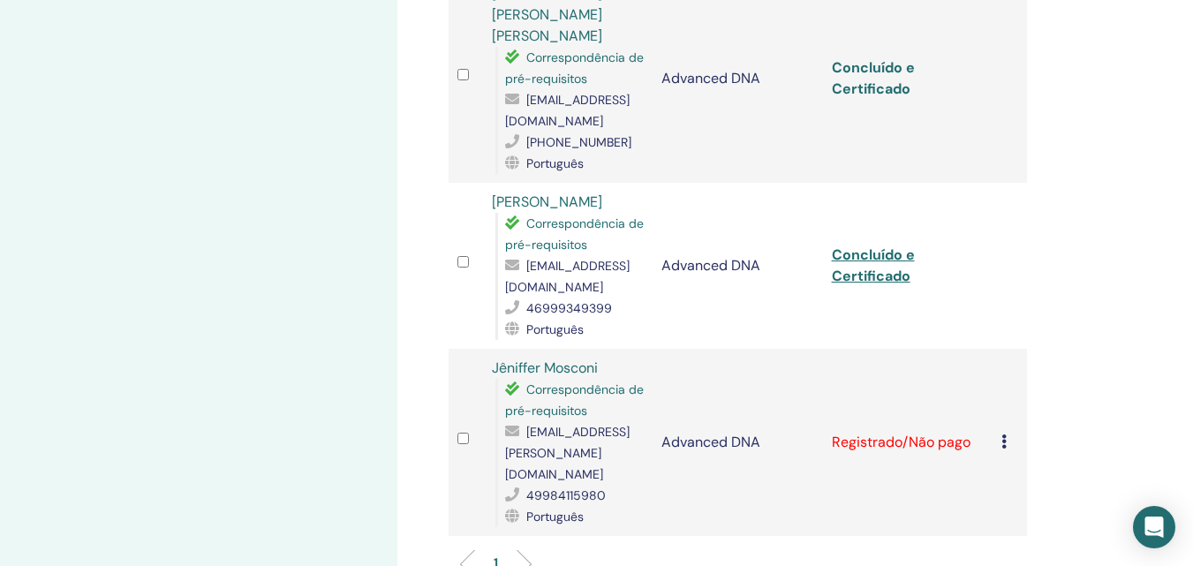
scroll to position [1765, 0]
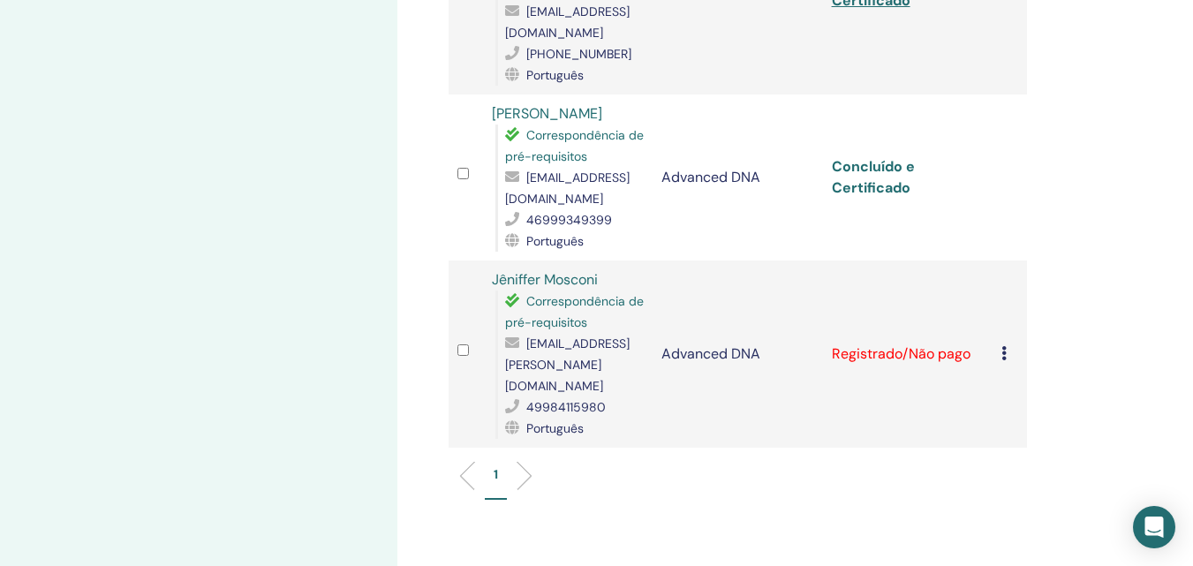
click at [873, 157] on link "Concluído e Certificado" at bounding box center [872, 177] width 83 height 40
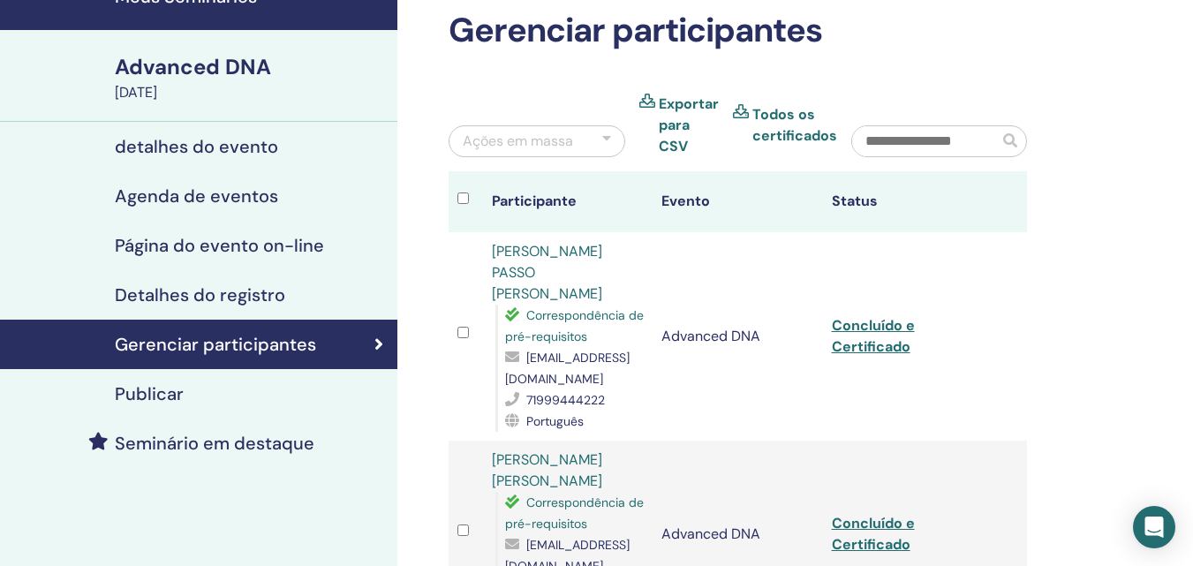
scroll to position [177, 0]
